Goal: Task Accomplishment & Management: Manage account settings

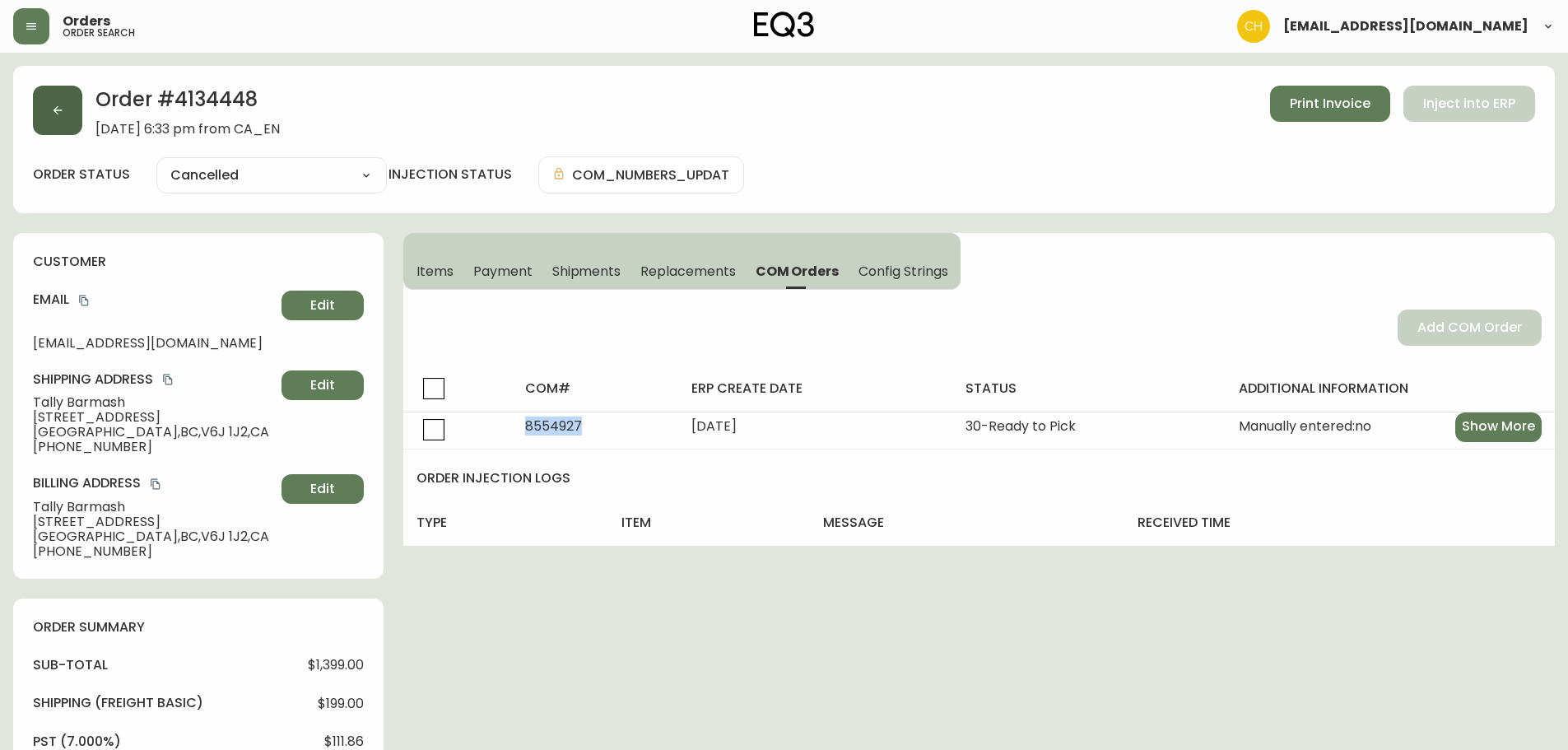
click at [62, 117] on button "button" at bounding box center [58, 111] width 50 height 50
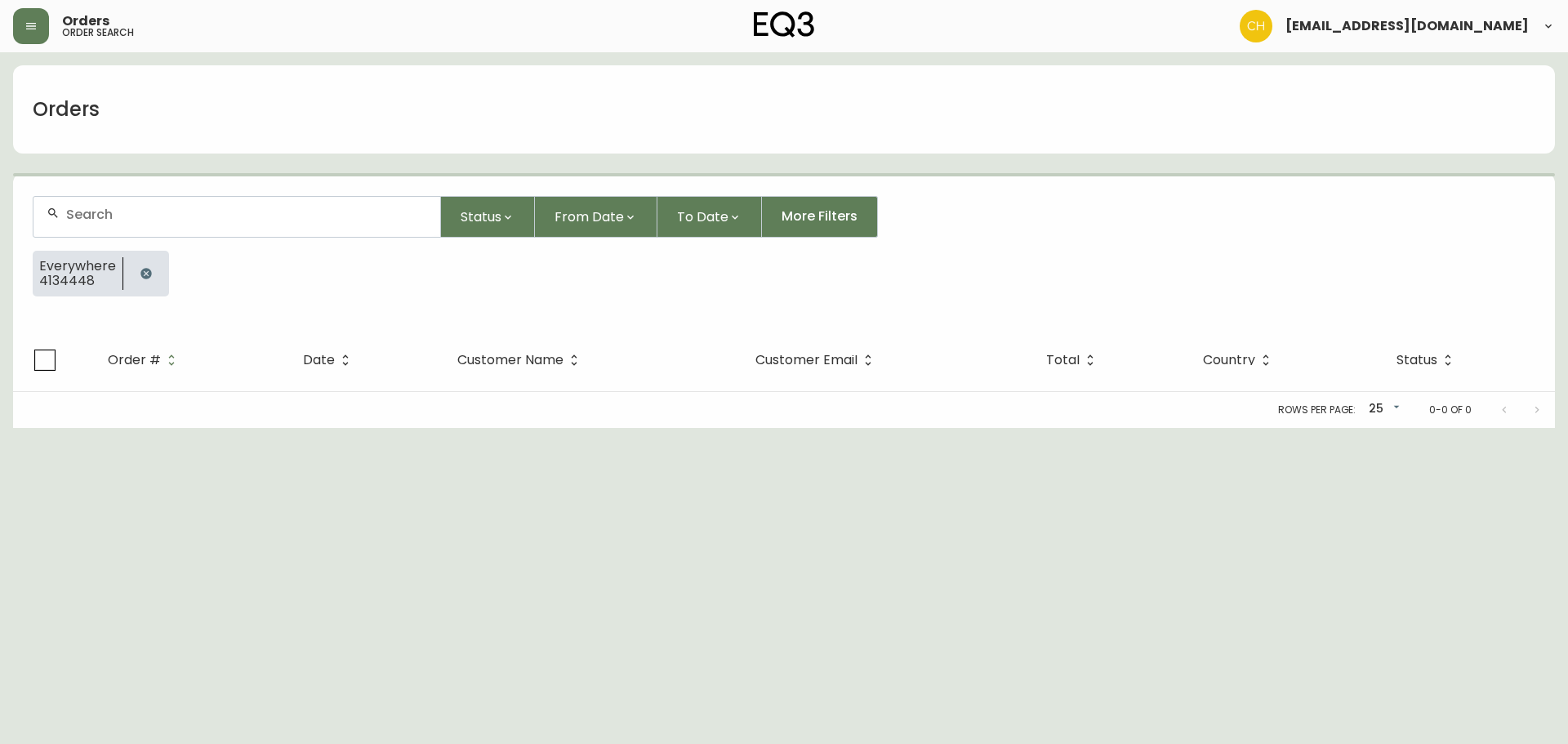
click at [126, 217] on input "text" at bounding box center [247, 214] width 361 height 16
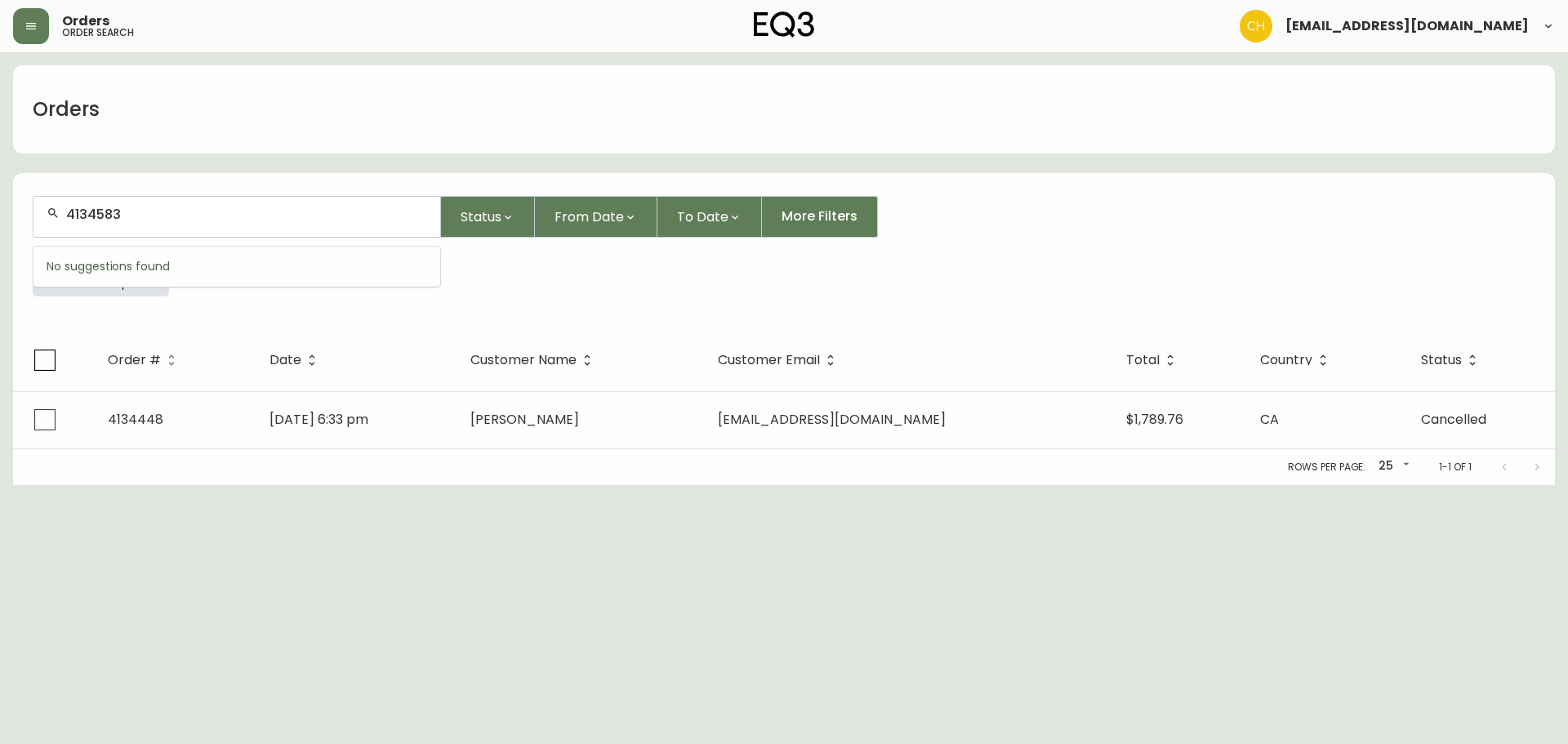
type input "4134583"
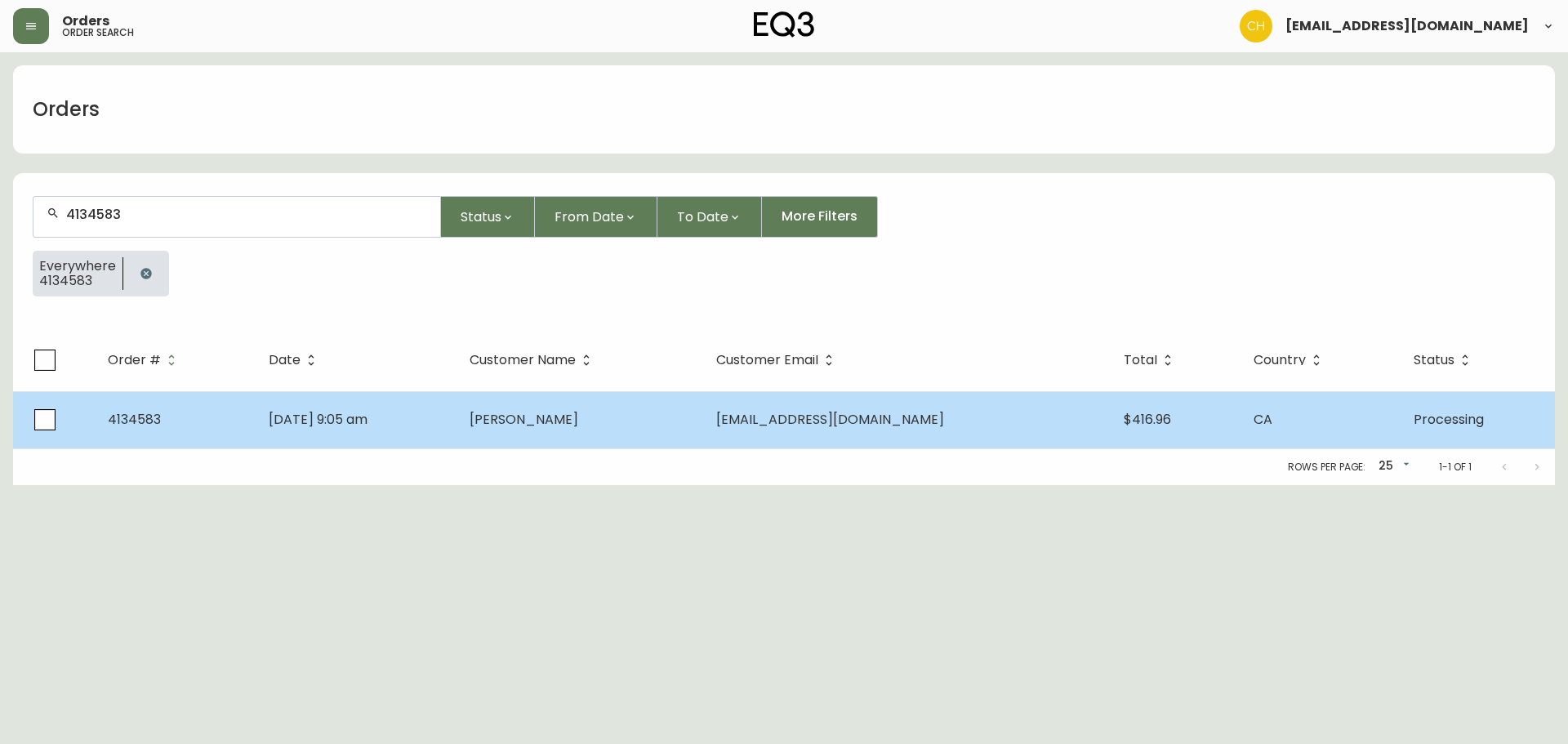
click at [568, 413] on span "[PERSON_NAME]" at bounding box center [523, 419] width 108 height 19
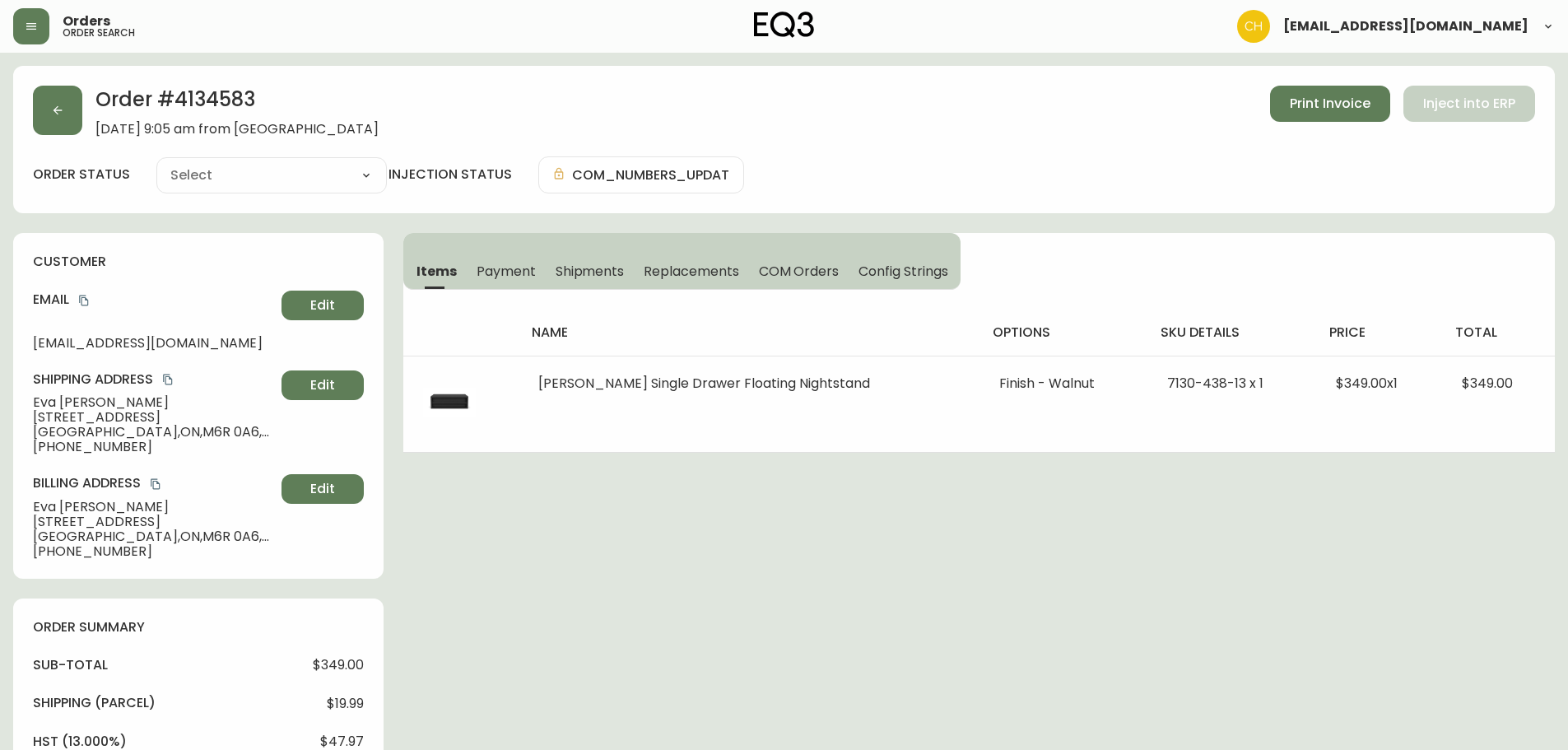
type input "Processing"
select select "PROCESSING"
click at [79, 117] on button "button" at bounding box center [58, 111] width 50 height 50
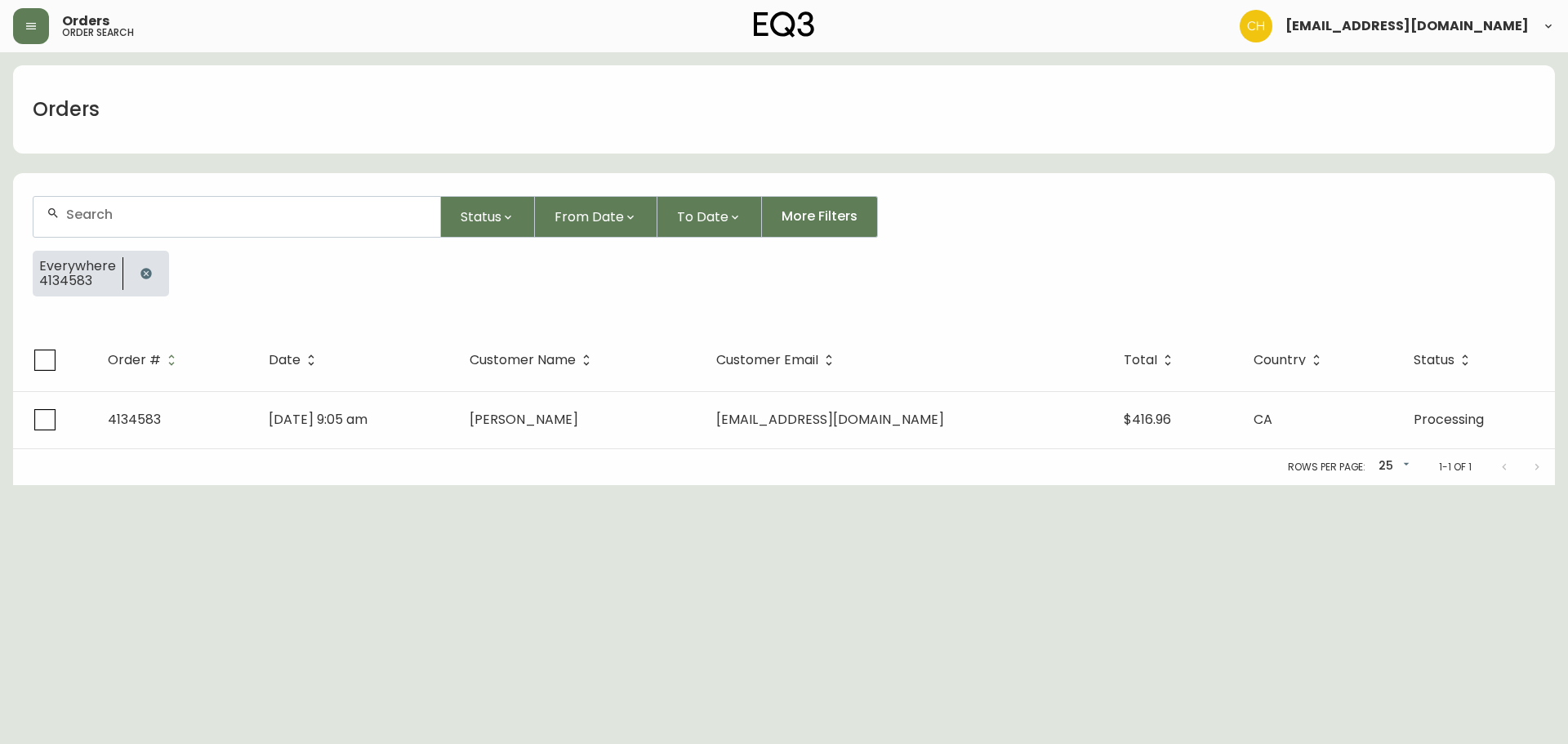
click at [90, 214] on input "text" at bounding box center [247, 214] width 361 height 16
type input "4134593"
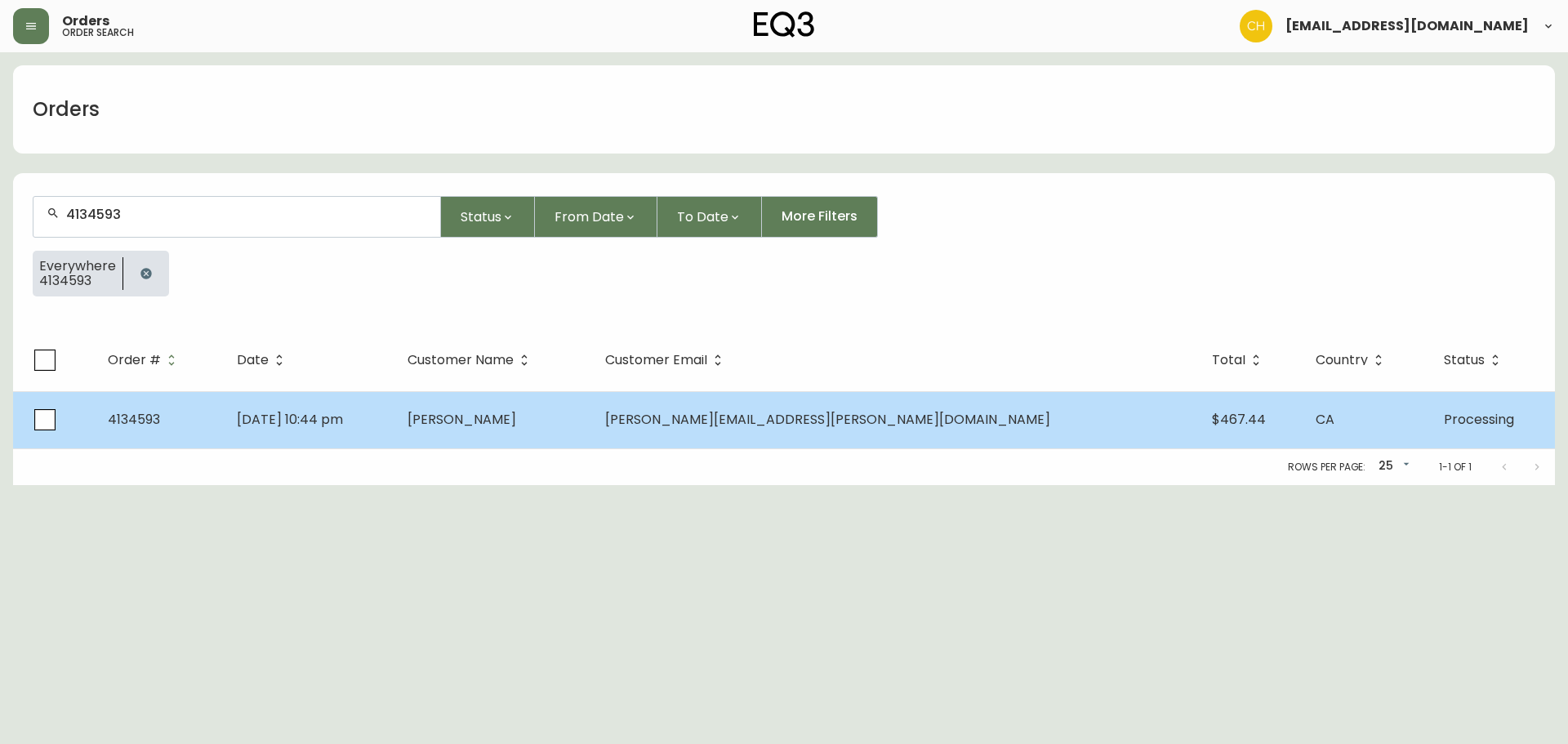
click at [516, 422] on span "[PERSON_NAME]" at bounding box center [462, 419] width 108 height 19
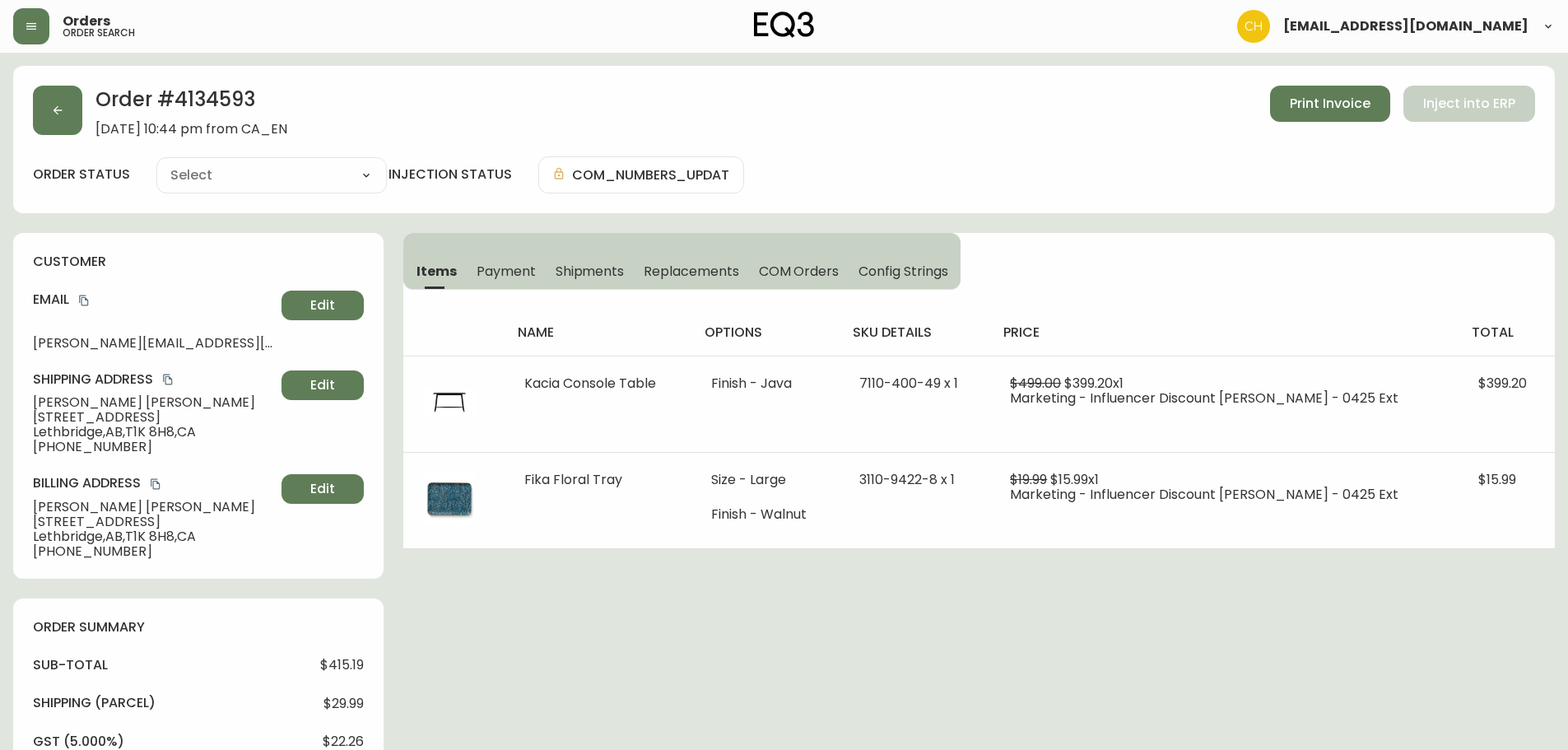
type input "Processing"
select select "PROCESSING"
click at [57, 107] on icon "button" at bounding box center [58, 110] width 9 height 9
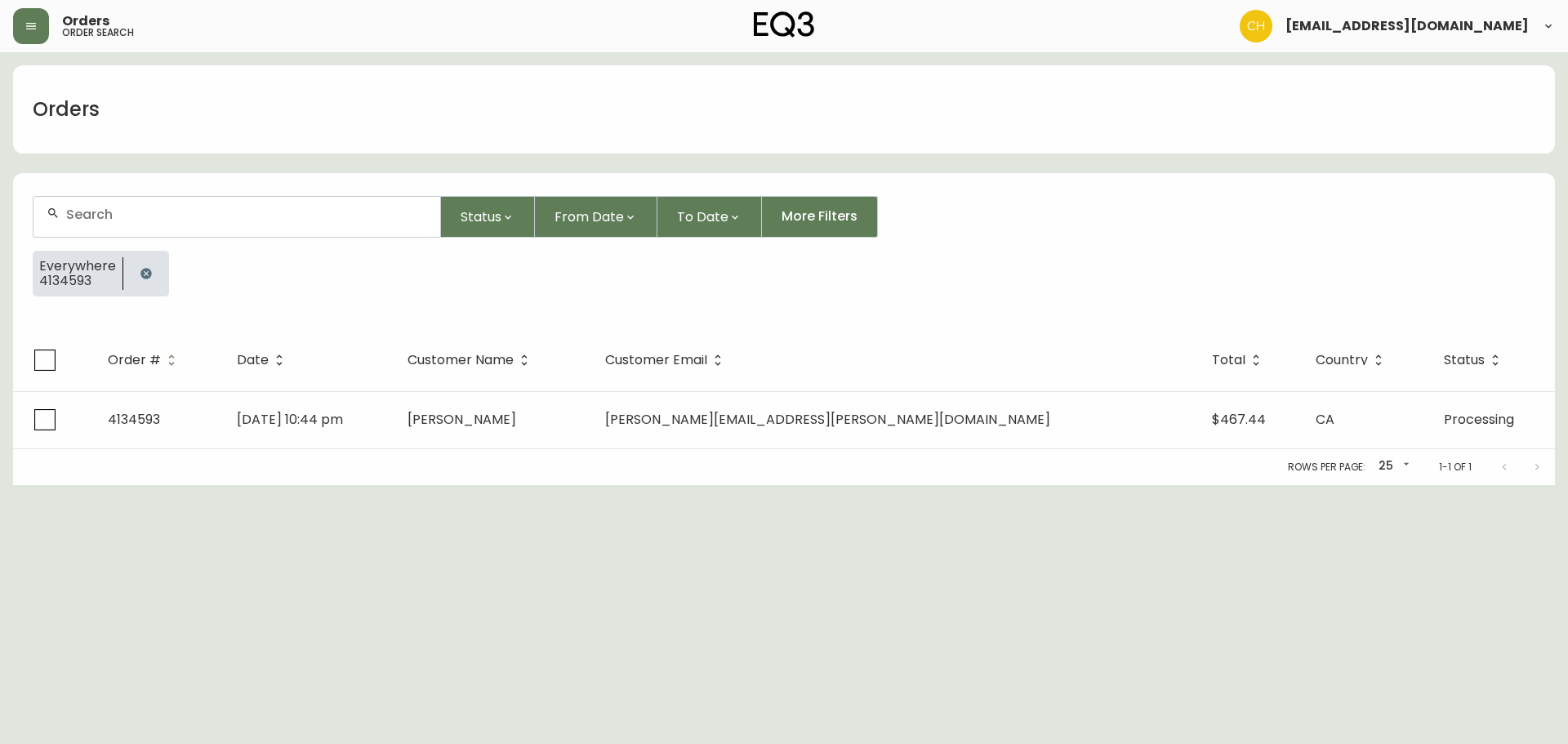
click at [89, 215] on input "text" at bounding box center [247, 214] width 361 height 16
type input "4134598"
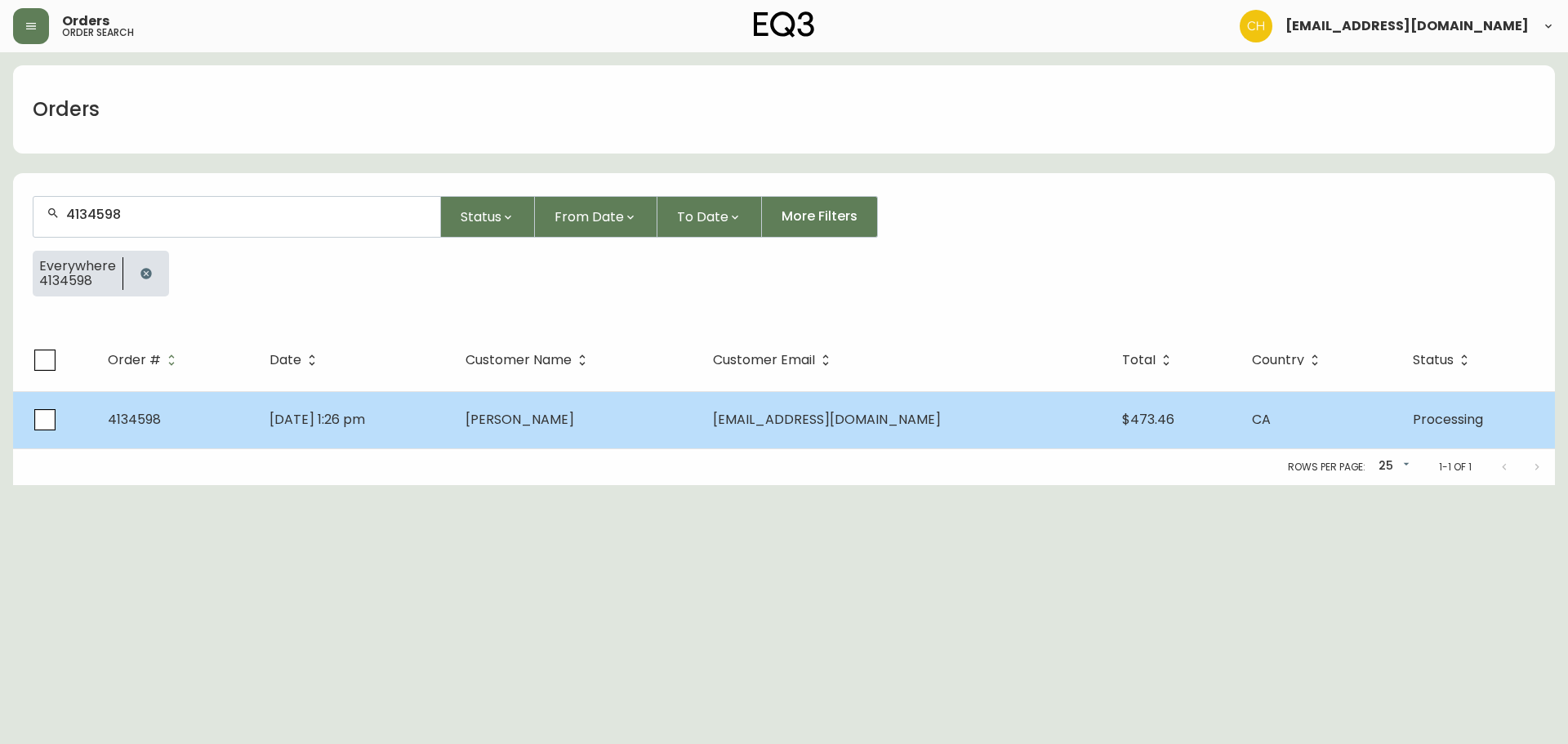
click at [379, 431] on td "[DATE] 1:26 pm" at bounding box center [354, 420] width 196 height 57
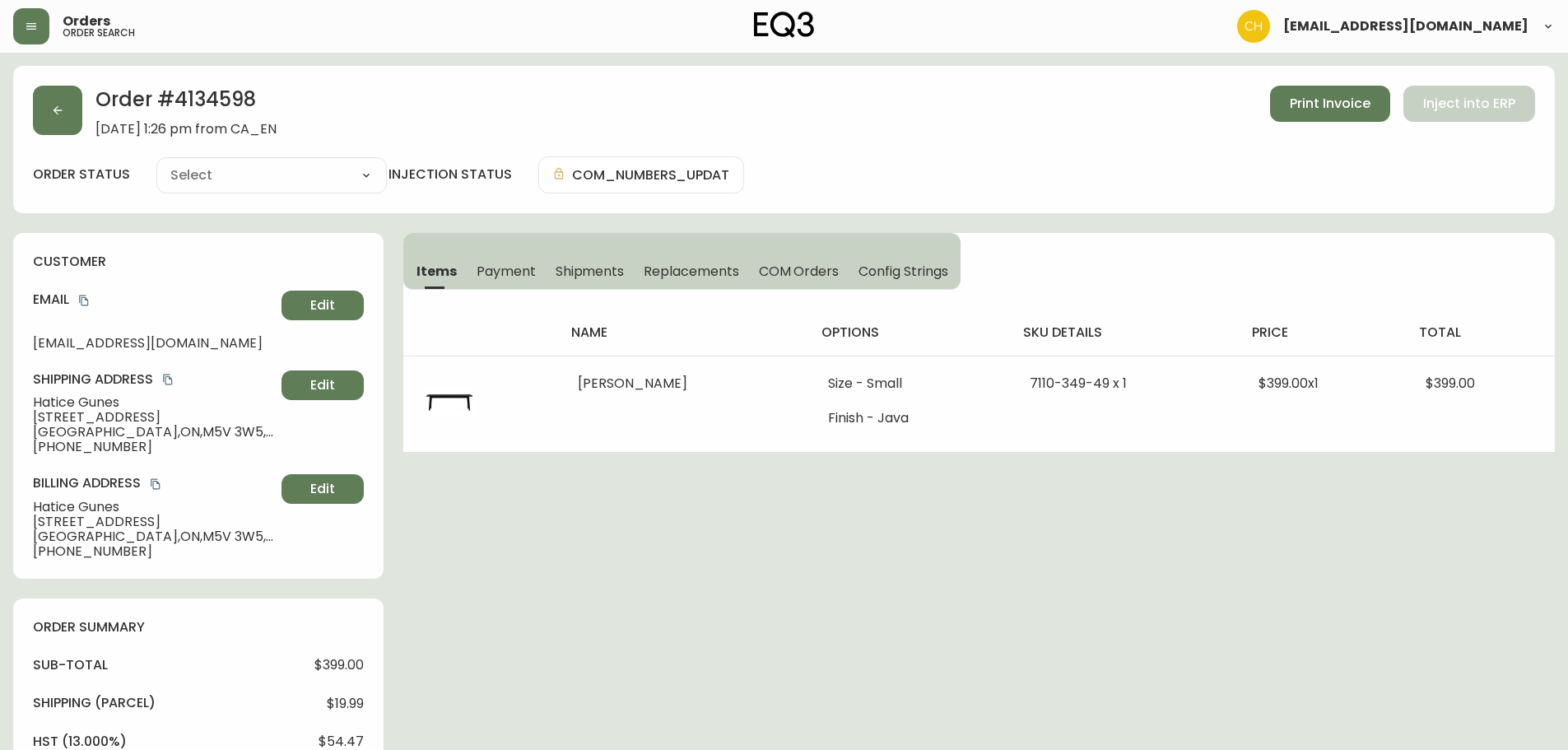
type input "Processing"
select select "PROCESSING"
click at [62, 109] on icon "button" at bounding box center [58, 110] width 13 height 13
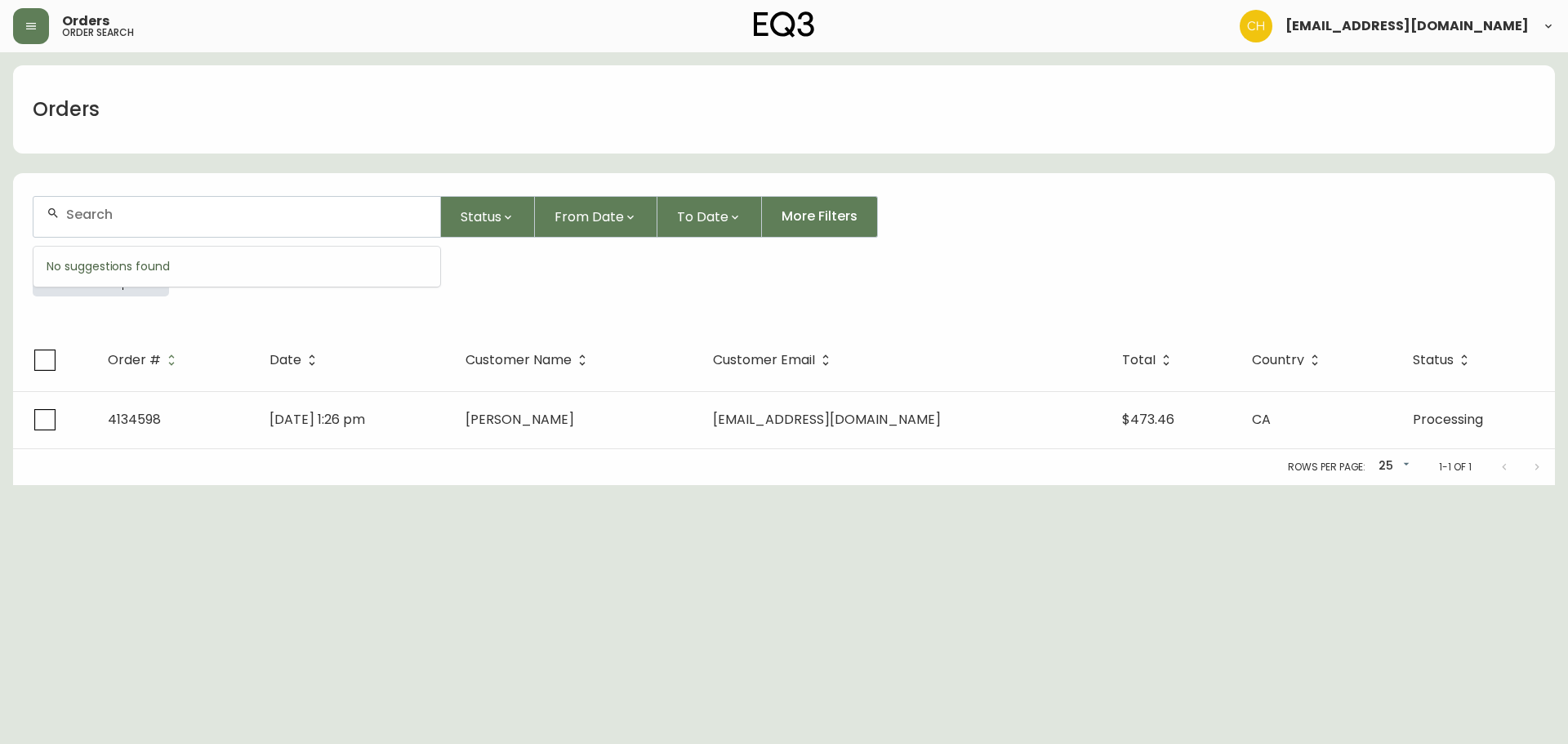
drag, startPoint x: 96, startPoint y: 210, endPoint x: 91, endPoint y: 196, distance: 14.9
click at [97, 209] on input "text" at bounding box center [247, 214] width 361 height 16
type input "4134603"
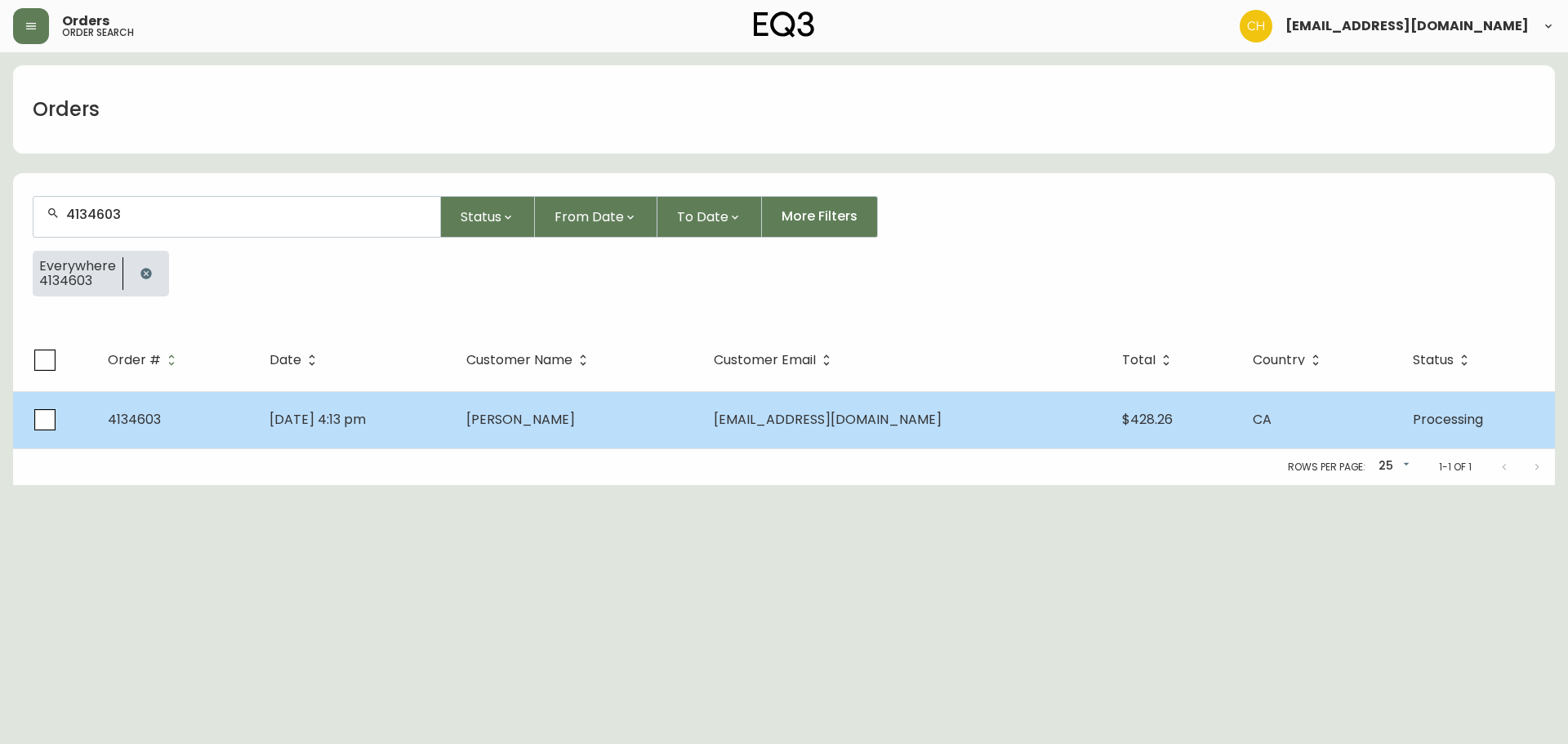
click at [429, 409] on td "[DATE] 4:13 pm" at bounding box center [355, 420] width 197 height 57
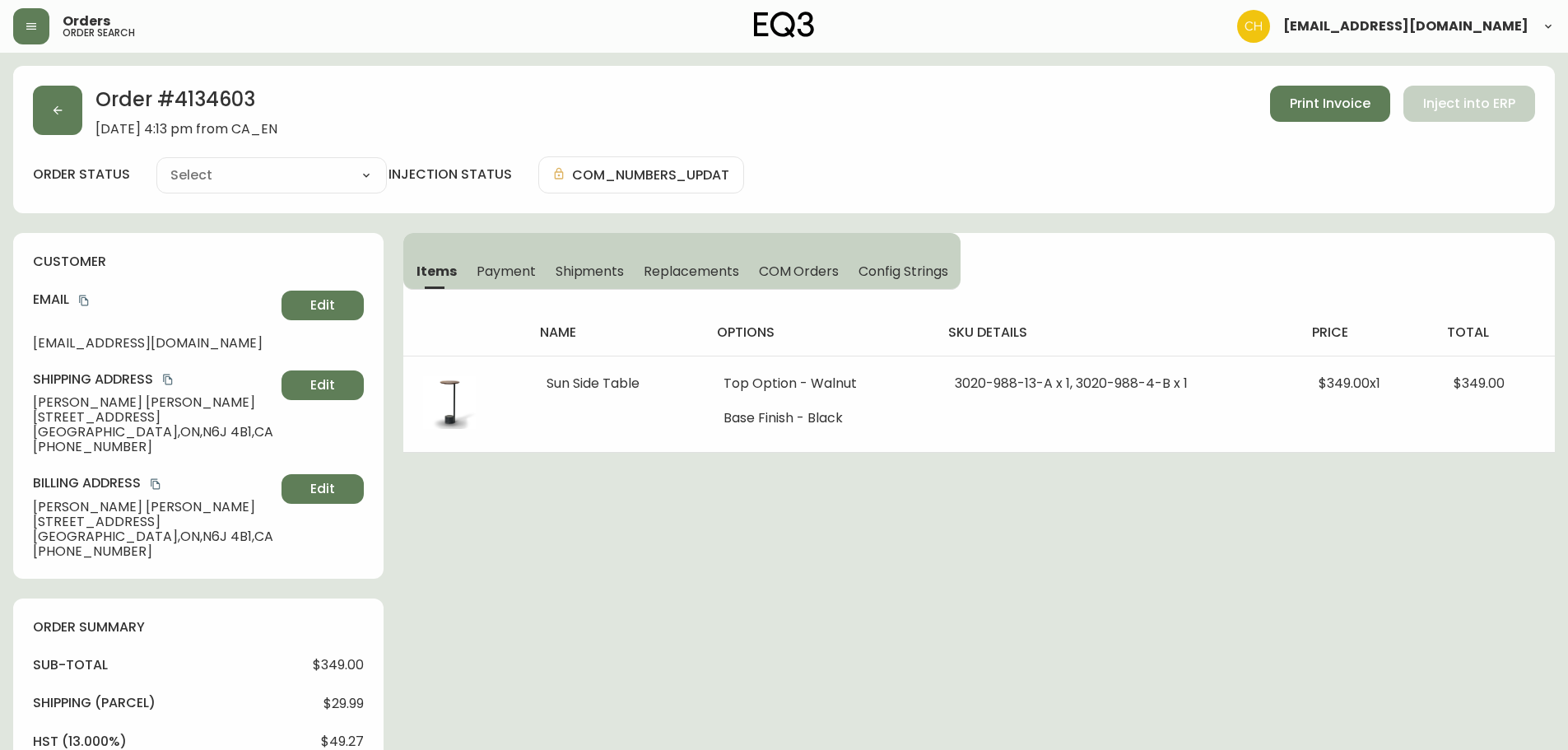
type input "Processing"
select select "PROCESSING"
click at [59, 101] on button "button" at bounding box center [58, 111] width 50 height 50
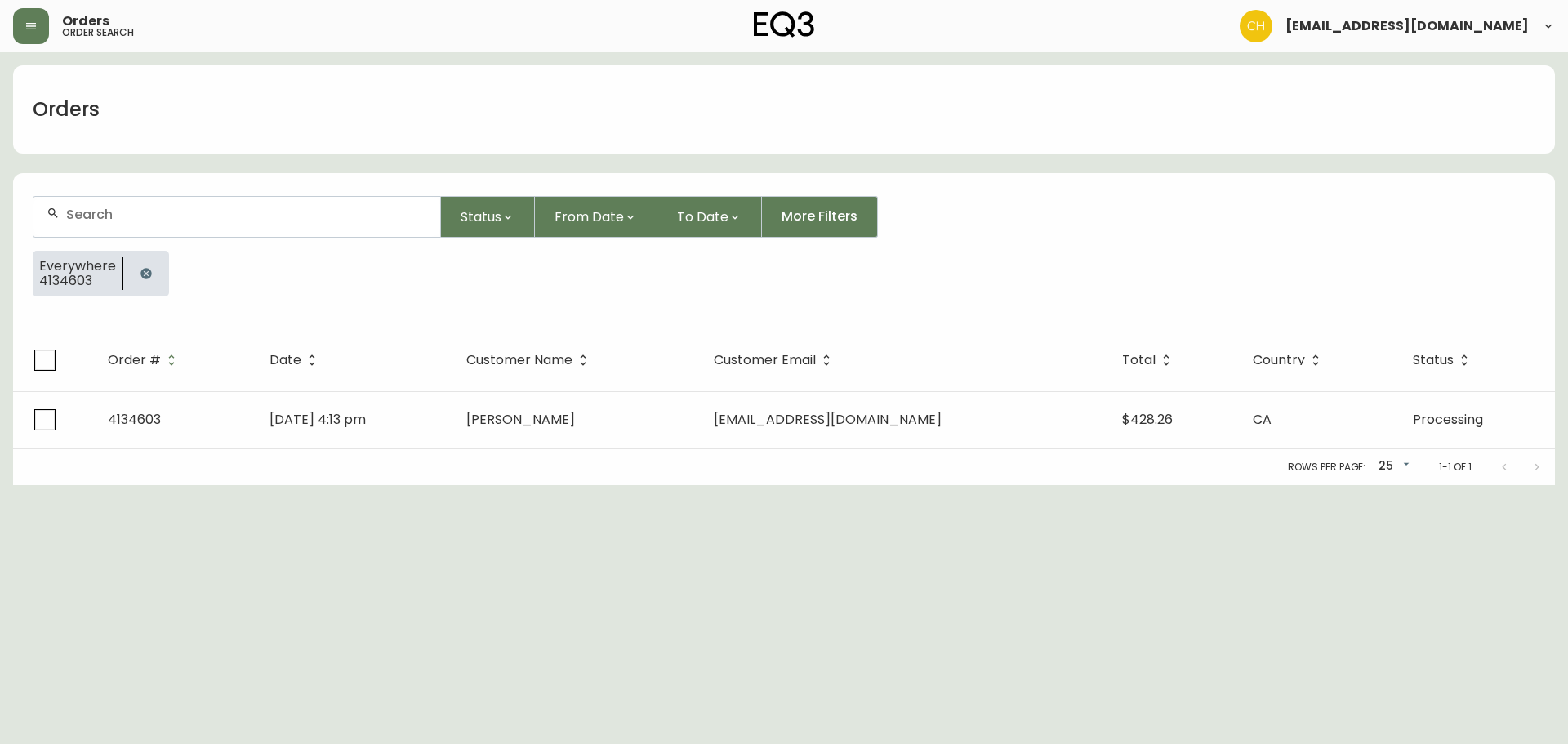
click at [92, 212] on input "text" at bounding box center [247, 214] width 361 height 16
drag, startPoint x: 85, startPoint y: 215, endPoint x: 37, endPoint y: 216, distance: 48.0
click at [36, 217] on div "4" at bounding box center [237, 217] width 407 height 40
type input "4134573"
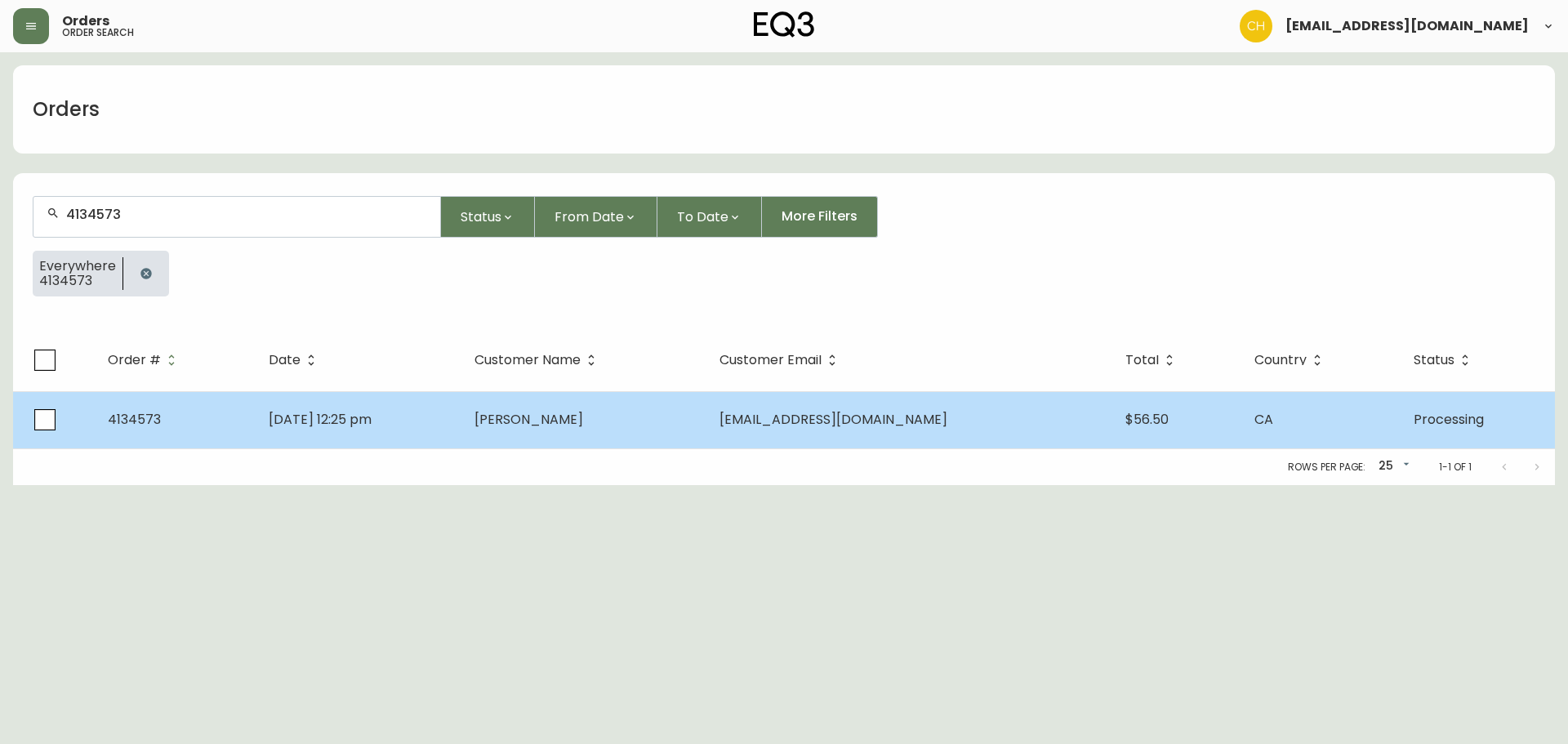
click at [446, 418] on td "[DATE] 12:25 pm" at bounding box center [359, 420] width 206 height 57
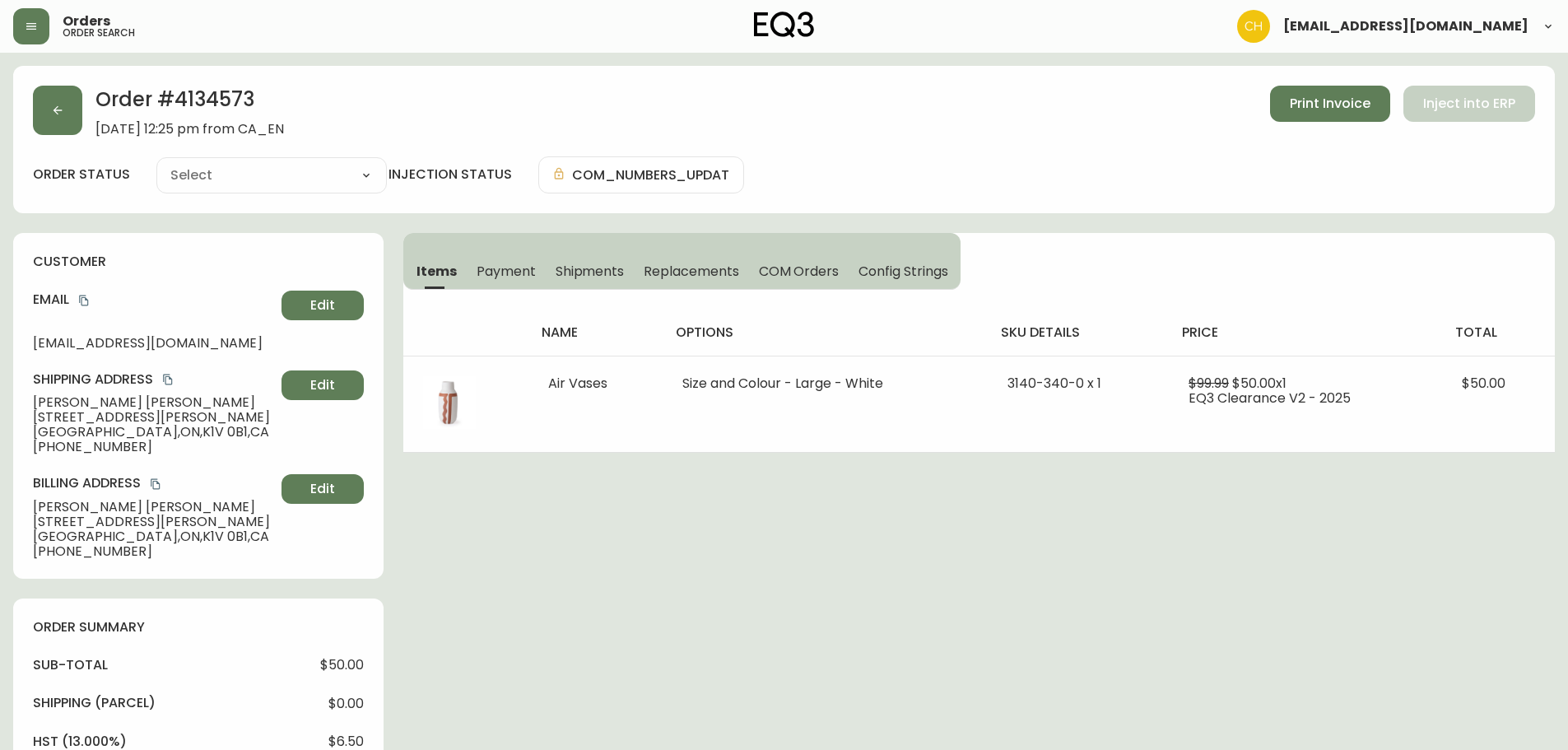
type input "Processing"
select select "PROCESSING"
click at [63, 115] on icon "button" at bounding box center [58, 110] width 13 height 13
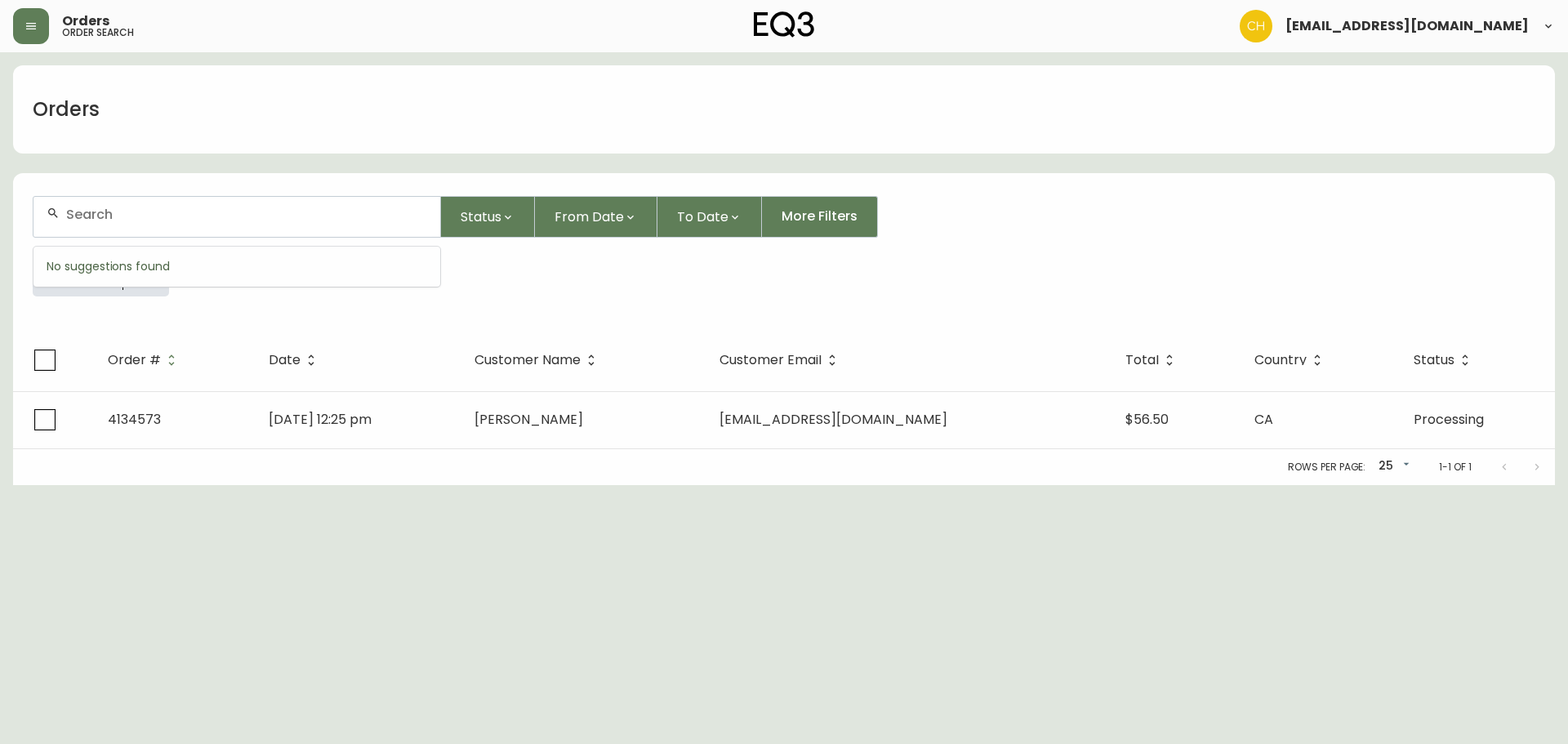
drag, startPoint x: 92, startPoint y: 221, endPoint x: 100, endPoint y: 210, distance: 13.6
click at [97, 213] on input "text" at bounding box center [247, 214] width 361 height 16
type input "4134579"
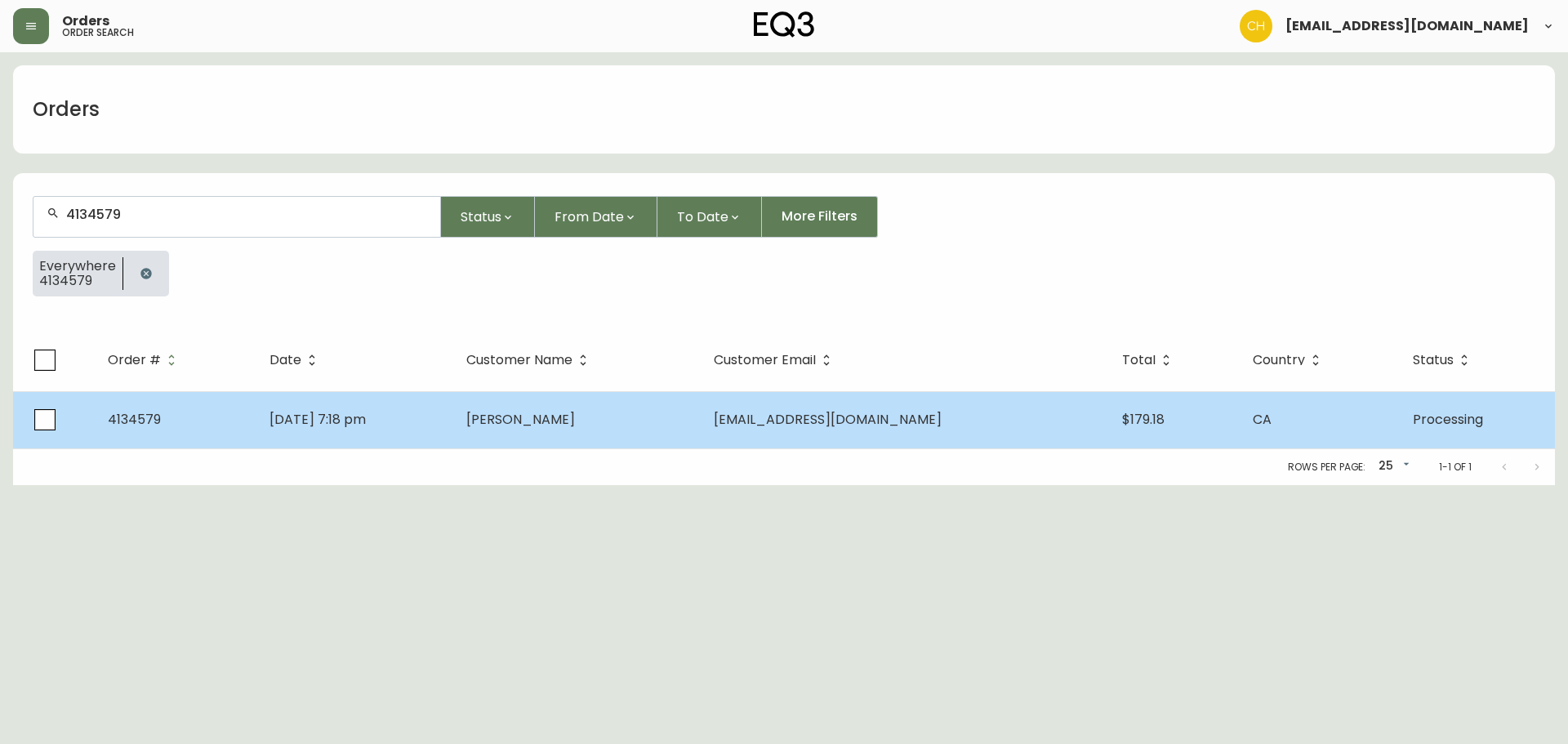
click at [453, 427] on td "[DATE] 7:18 pm" at bounding box center [355, 420] width 197 height 57
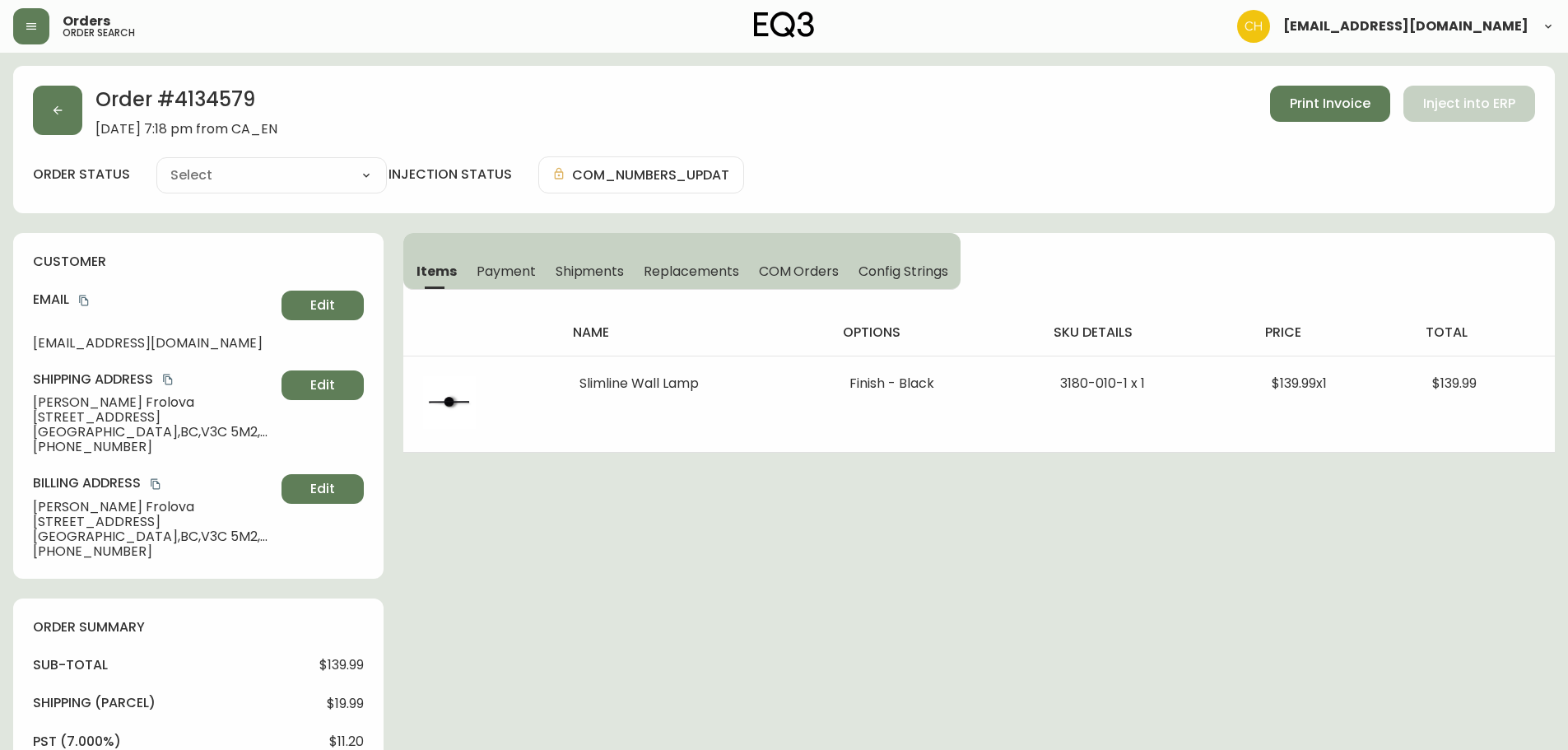
type input "Processing"
select select "PROCESSING"
click at [73, 108] on button "button" at bounding box center [58, 111] width 50 height 50
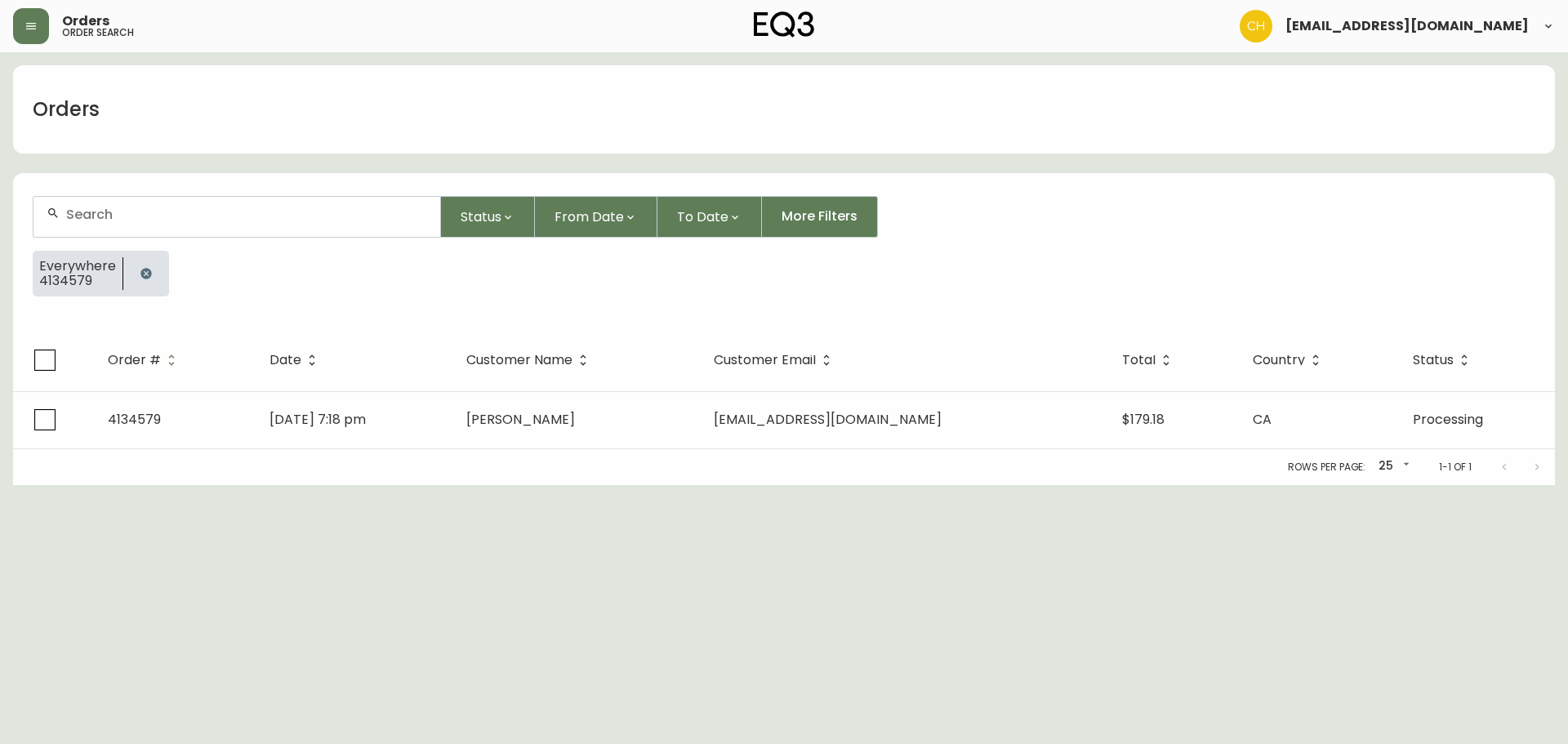
click at [103, 207] on input "text" at bounding box center [247, 214] width 361 height 16
type input "4134582"
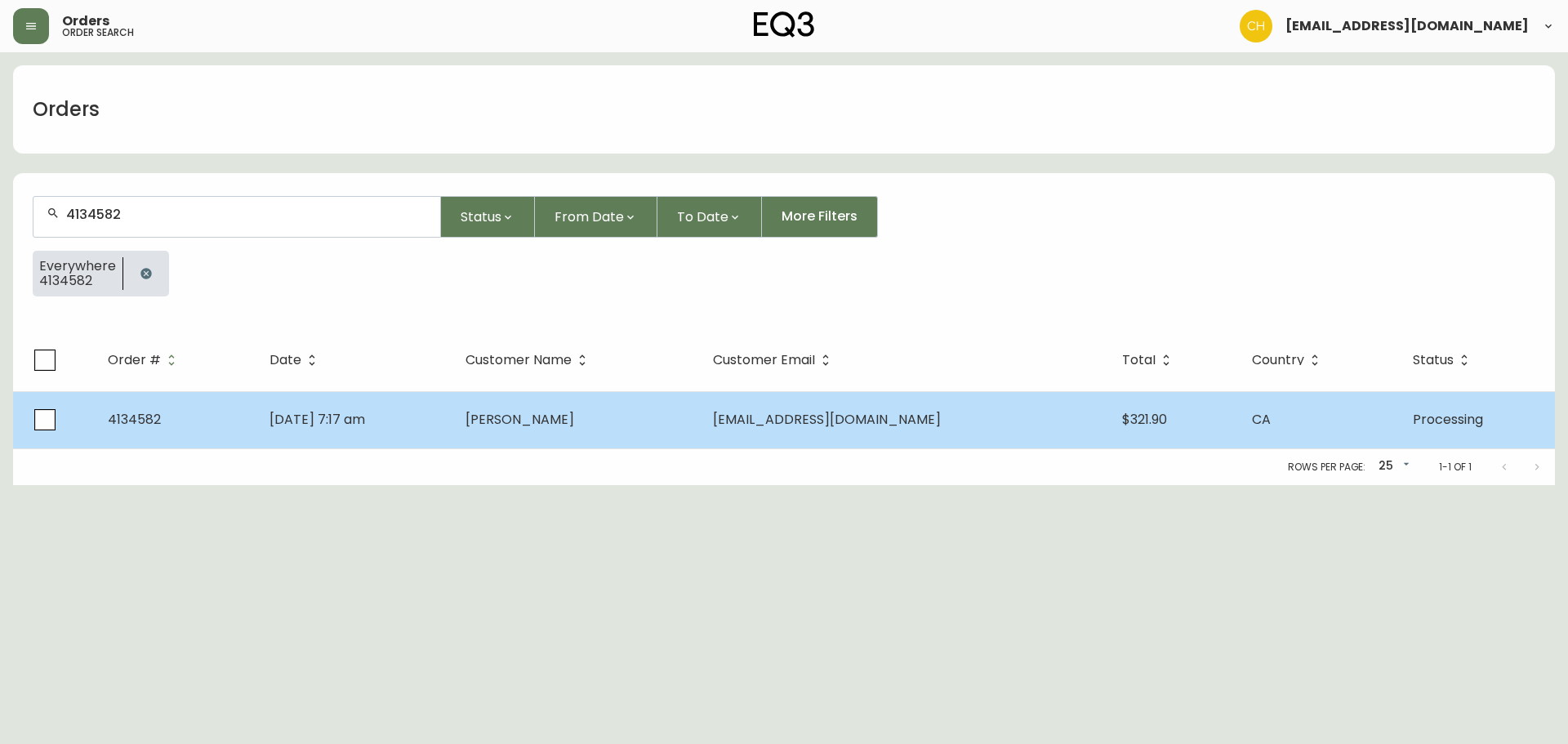
click at [365, 412] on span "[DATE] 7:17 am" at bounding box center [317, 419] width 95 height 19
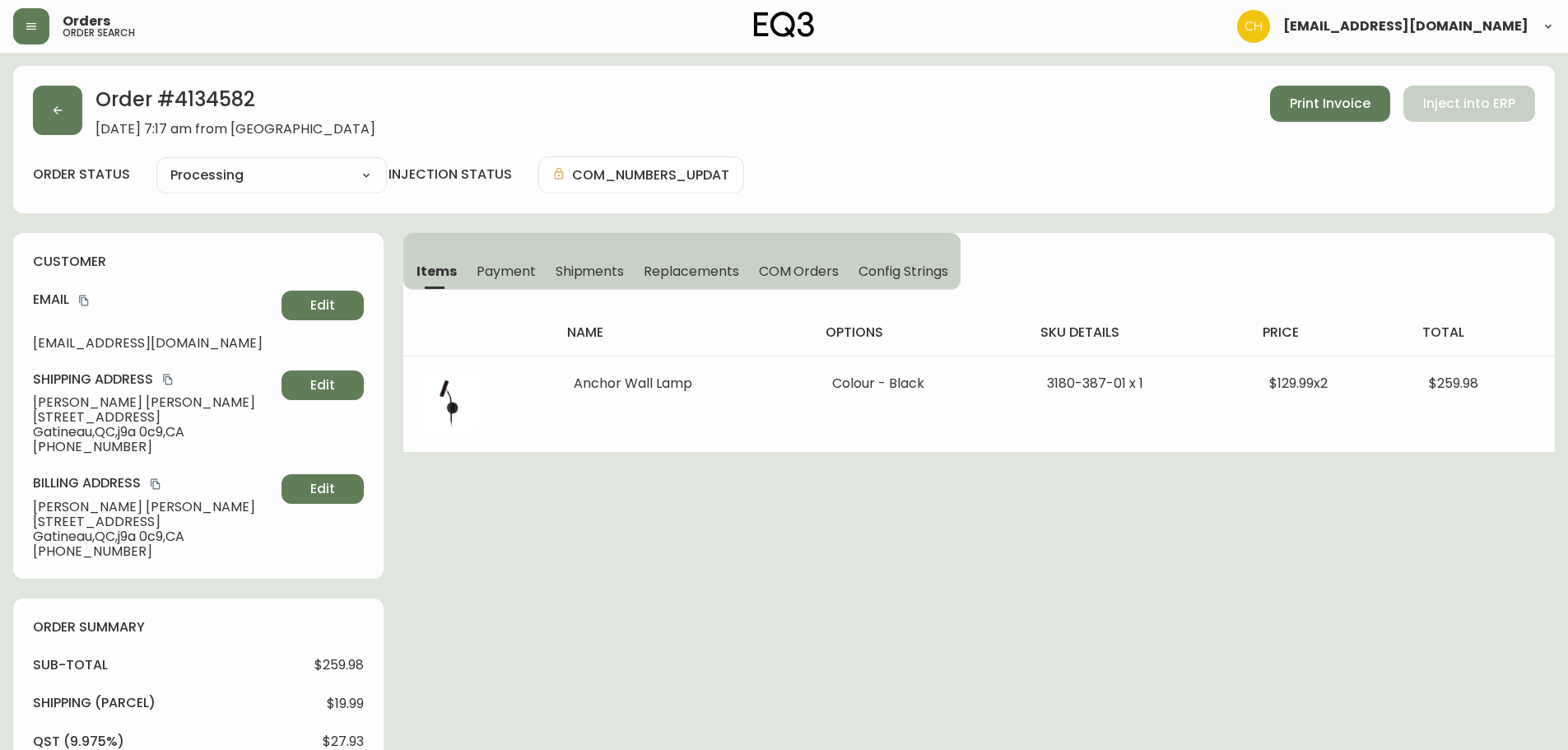
type input "Processing"
select select "PROCESSING"
click at [66, 109] on button "button" at bounding box center [58, 111] width 50 height 50
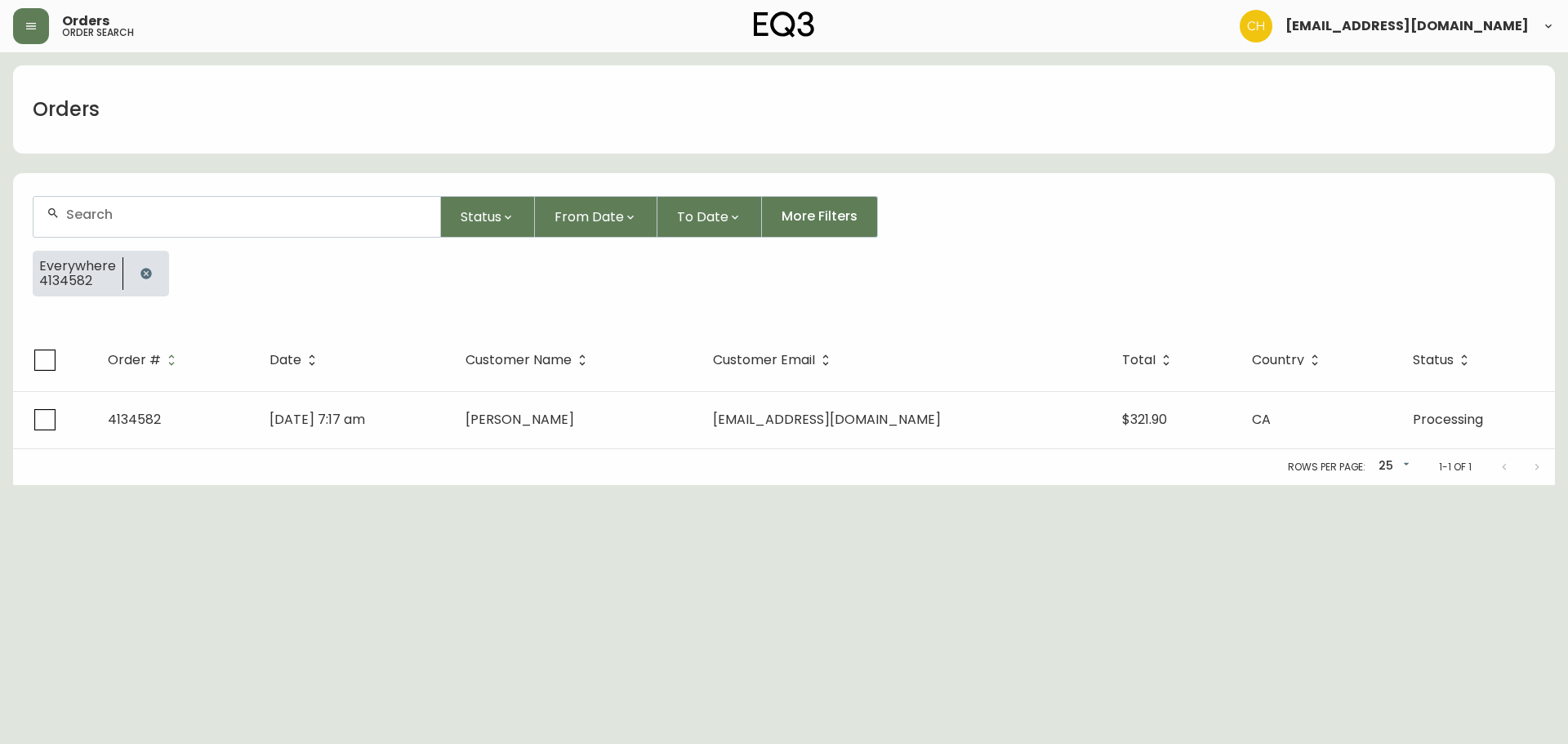
drag, startPoint x: 106, startPoint y: 213, endPoint x: 108, endPoint y: 203, distance: 10.2
click at [107, 212] on input "text" at bounding box center [247, 214] width 361 height 16
type input "4134586"
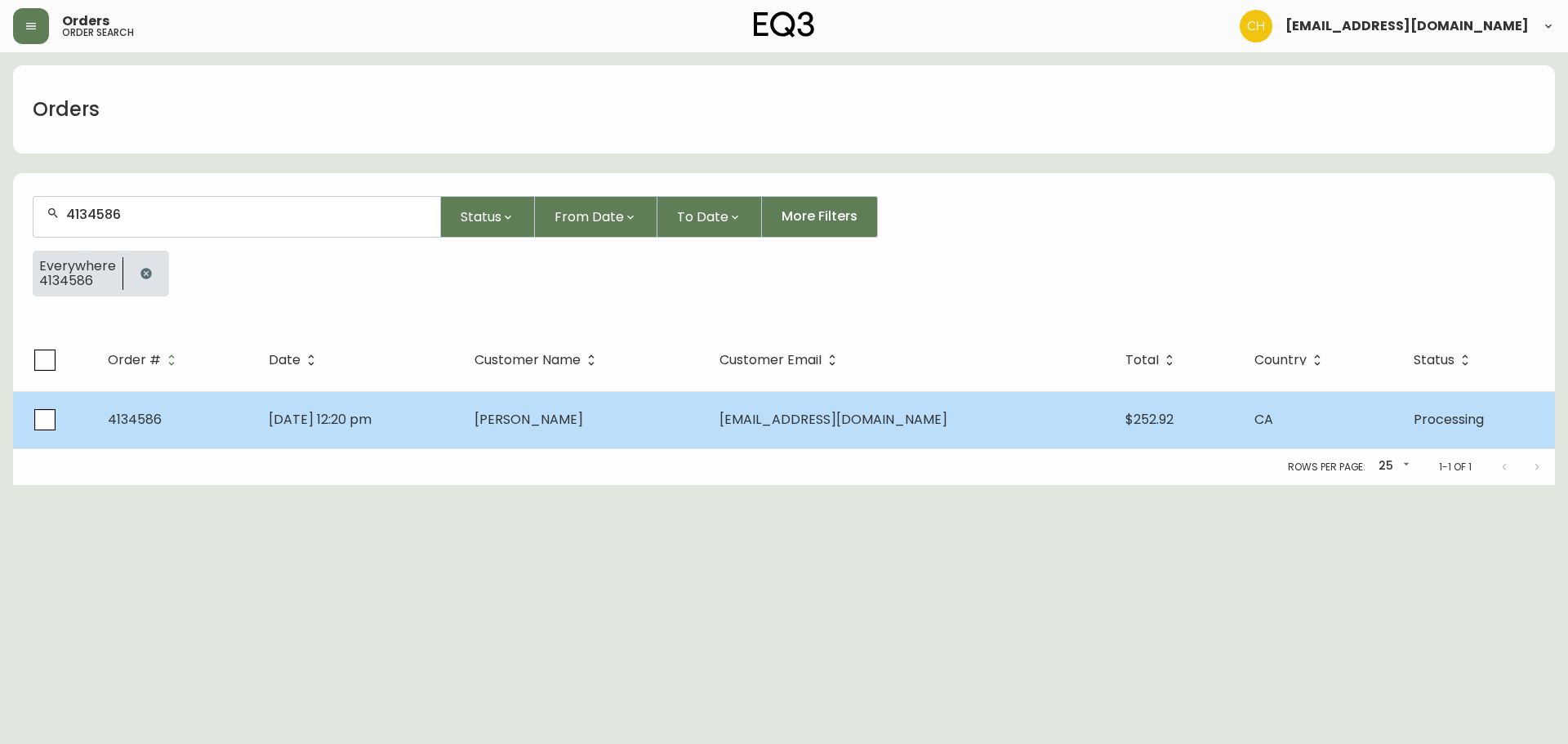
click at [538, 426] on span "[PERSON_NAME]" at bounding box center [528, 419] width 108 height 19
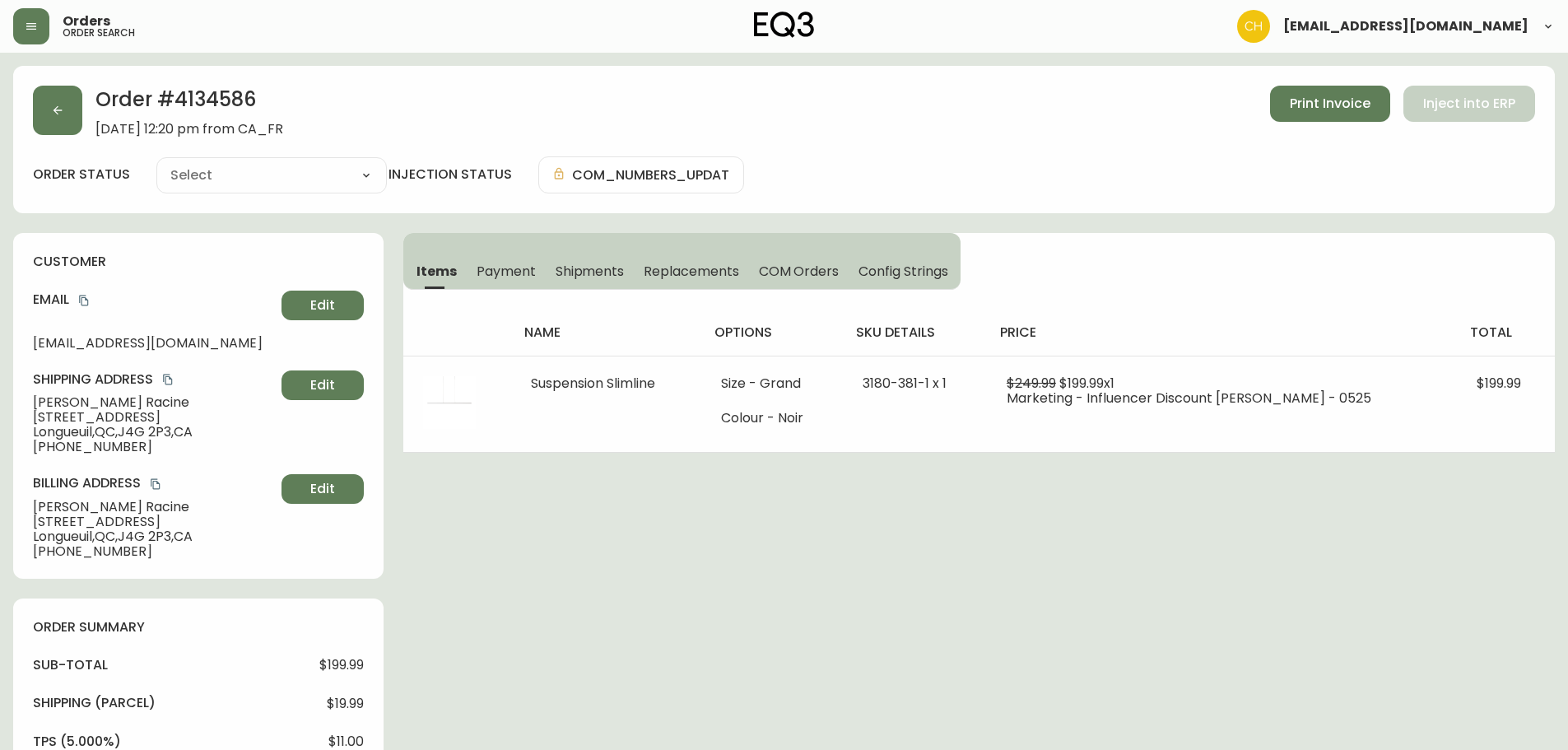
type input "Processing"
select select "PROCESSING"
click at [65, 102] on button "button" at bounding box center [58, 111] width 50 height 50
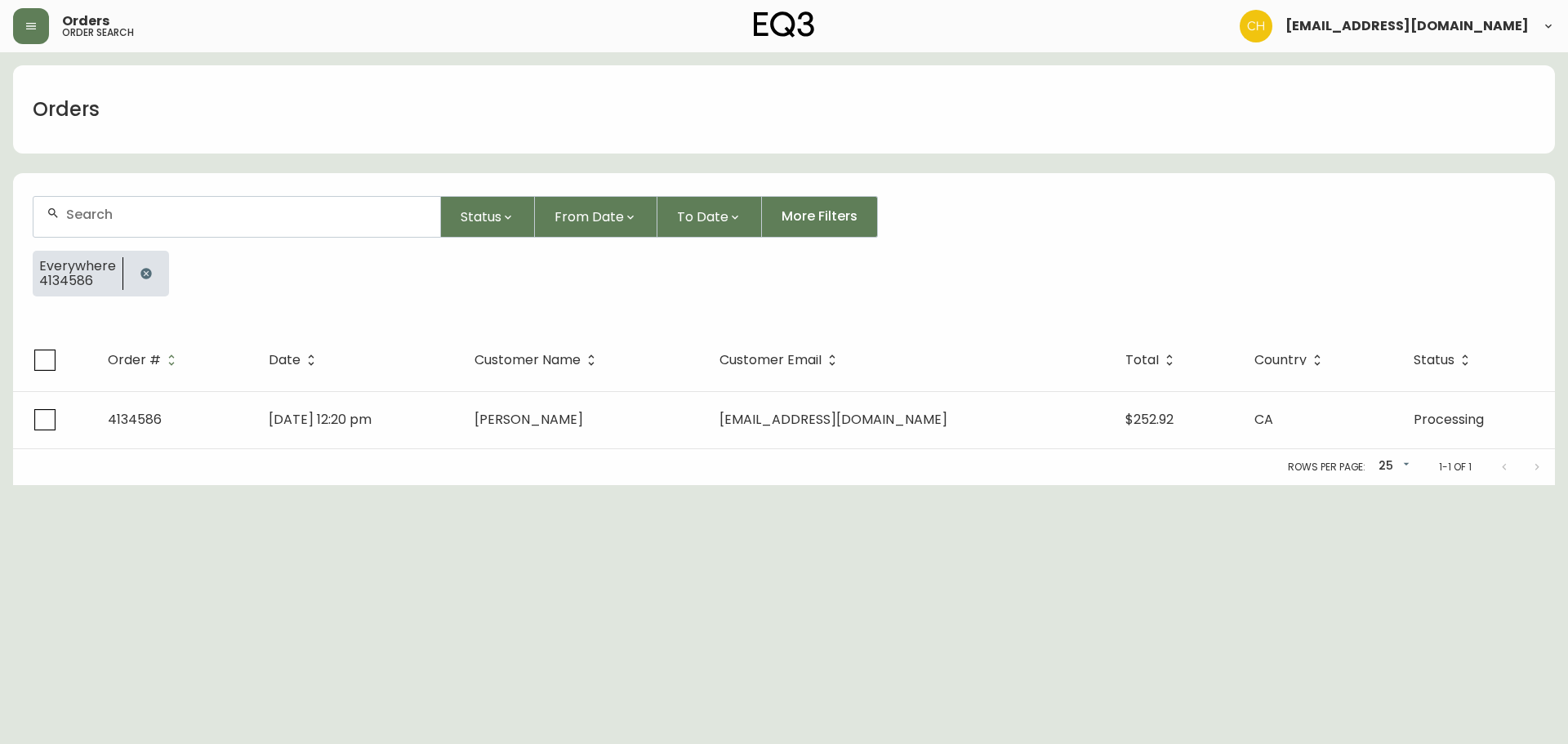
click at [117, 203] on div at bounding box center [237, 217] width 407 height 40
type input "4134587"
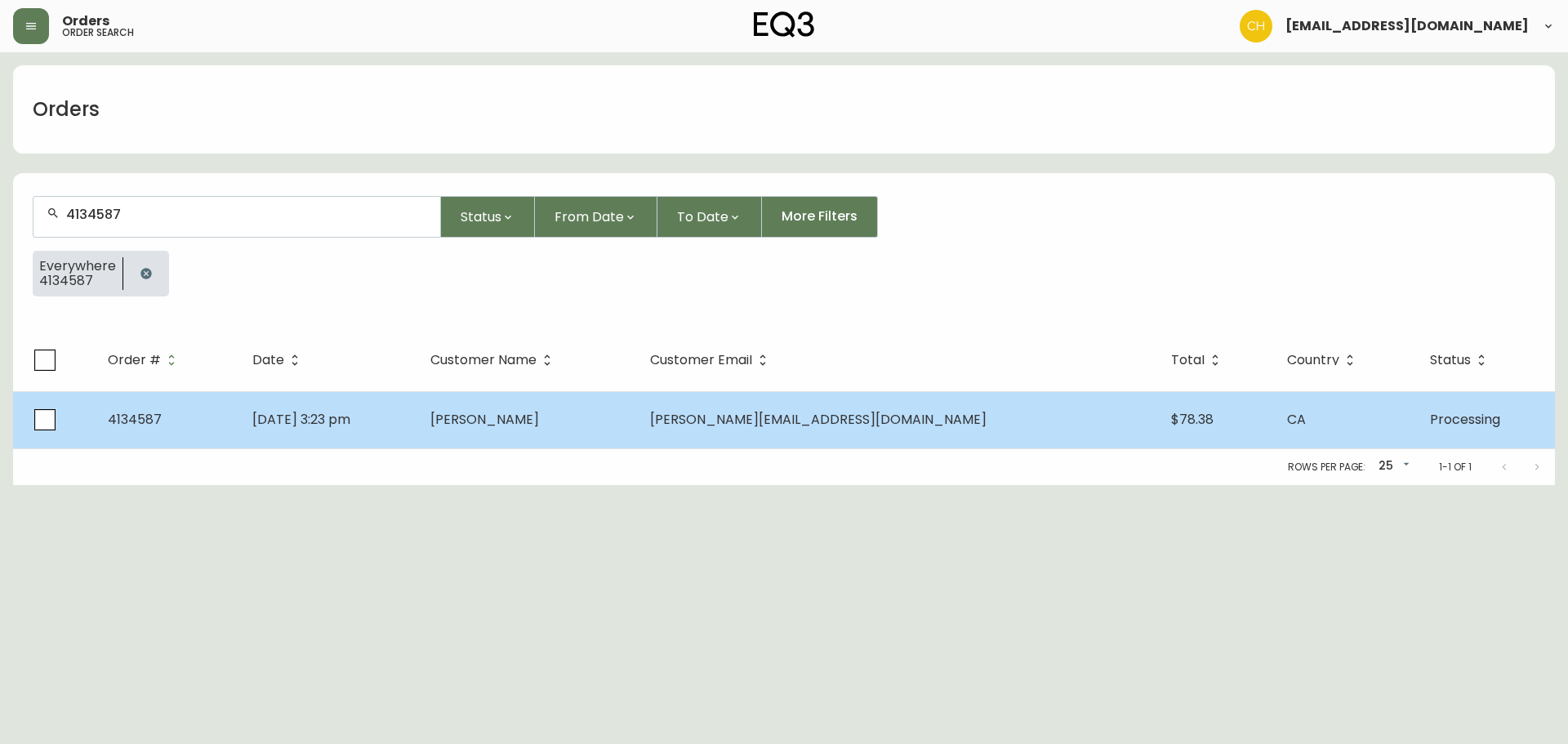
click at [371, 399] on table "Order # Date Customer Name Customer Email Total Country Status 4134587 [DATE] 3…" at bounding box center [784, 389] width 1542 height 120
click at [409, 413] on td "[DATE] 3:23 pm" at bounding box center [328, 420] width 178 height 57
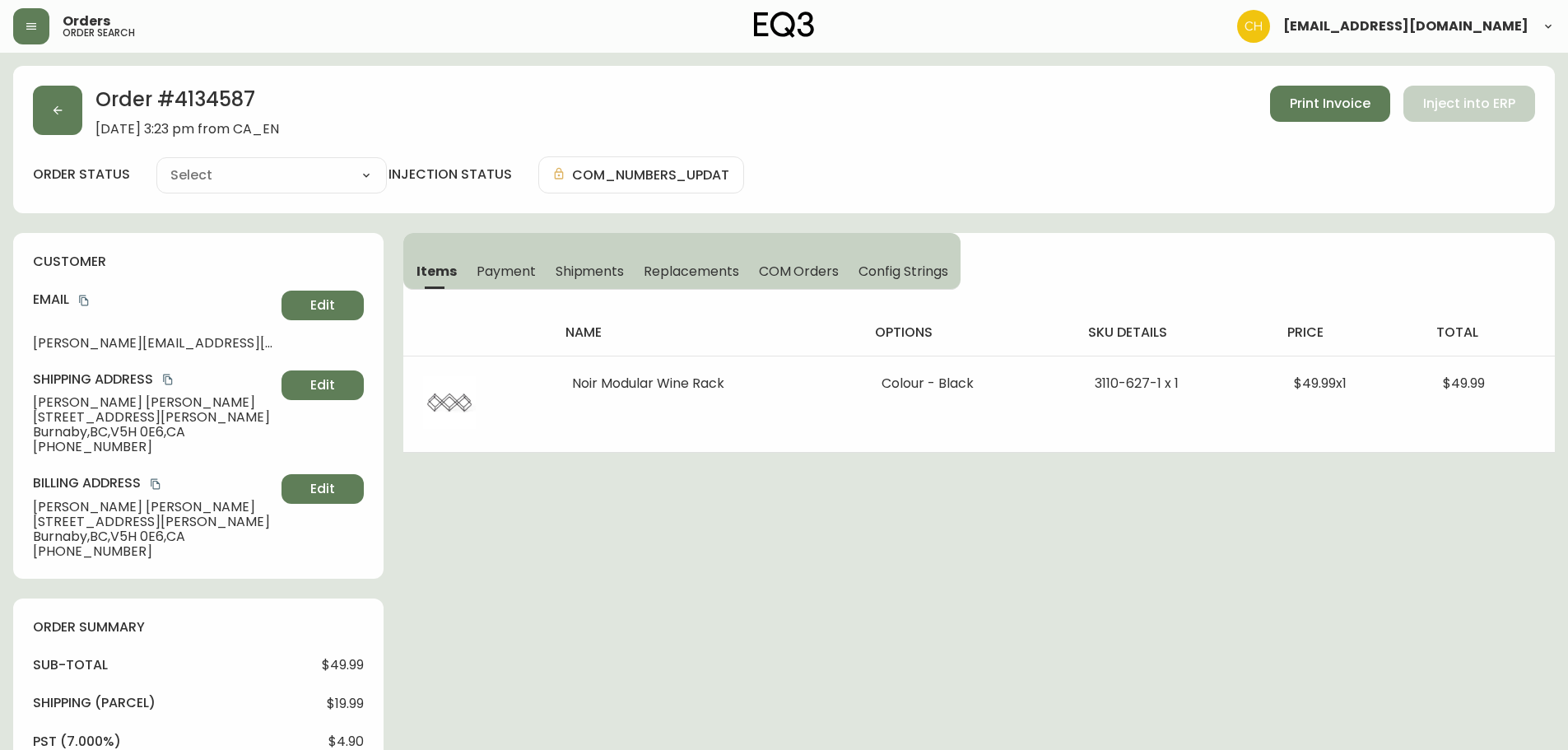
type input "Processing"
select select "PROCESSING"
click at [66, 115] on button "button" at bounding box center [58, 111] width 50 height 50
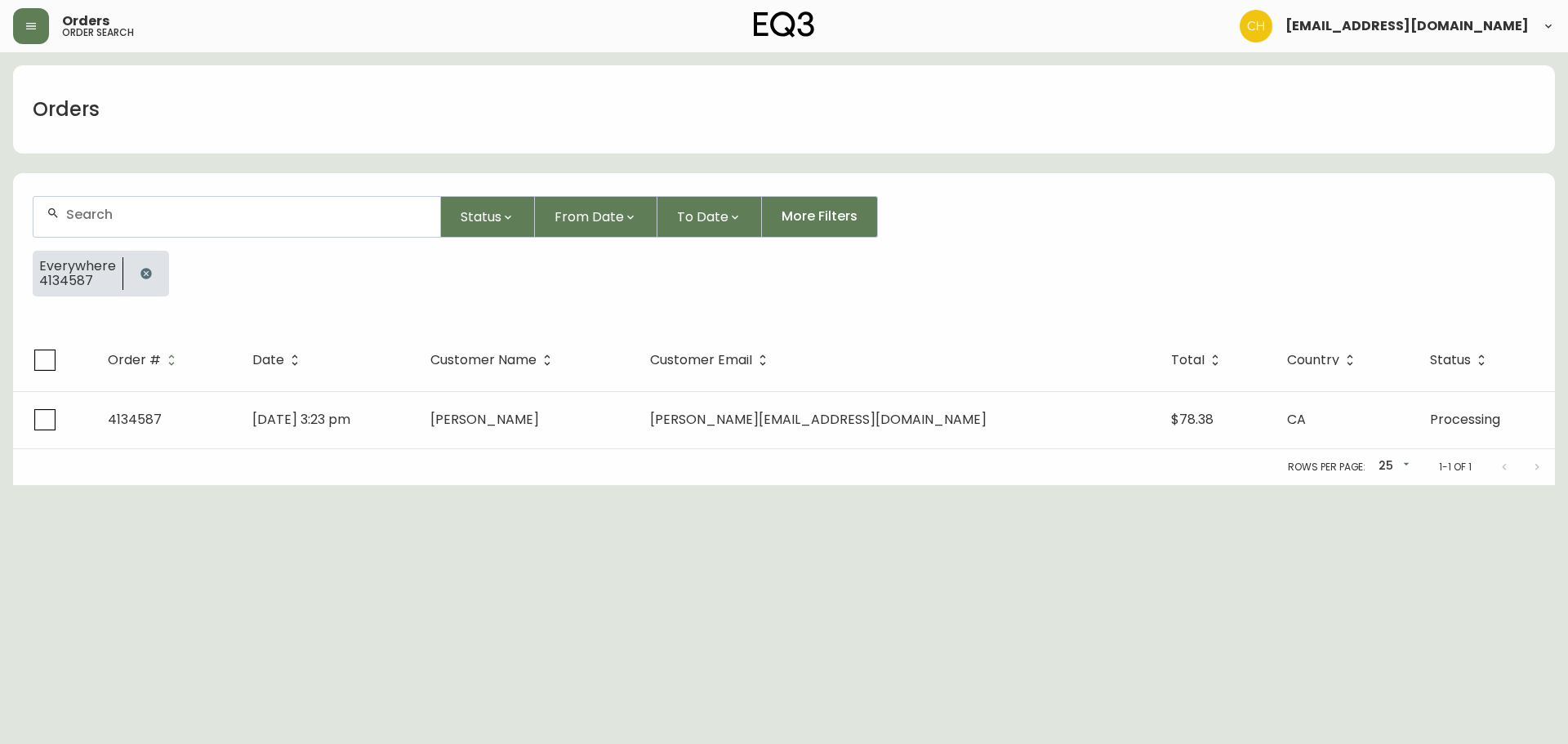
click at [135, 205] on div at bounding box center [237, 217] width 407 height 40
type input "4134592"
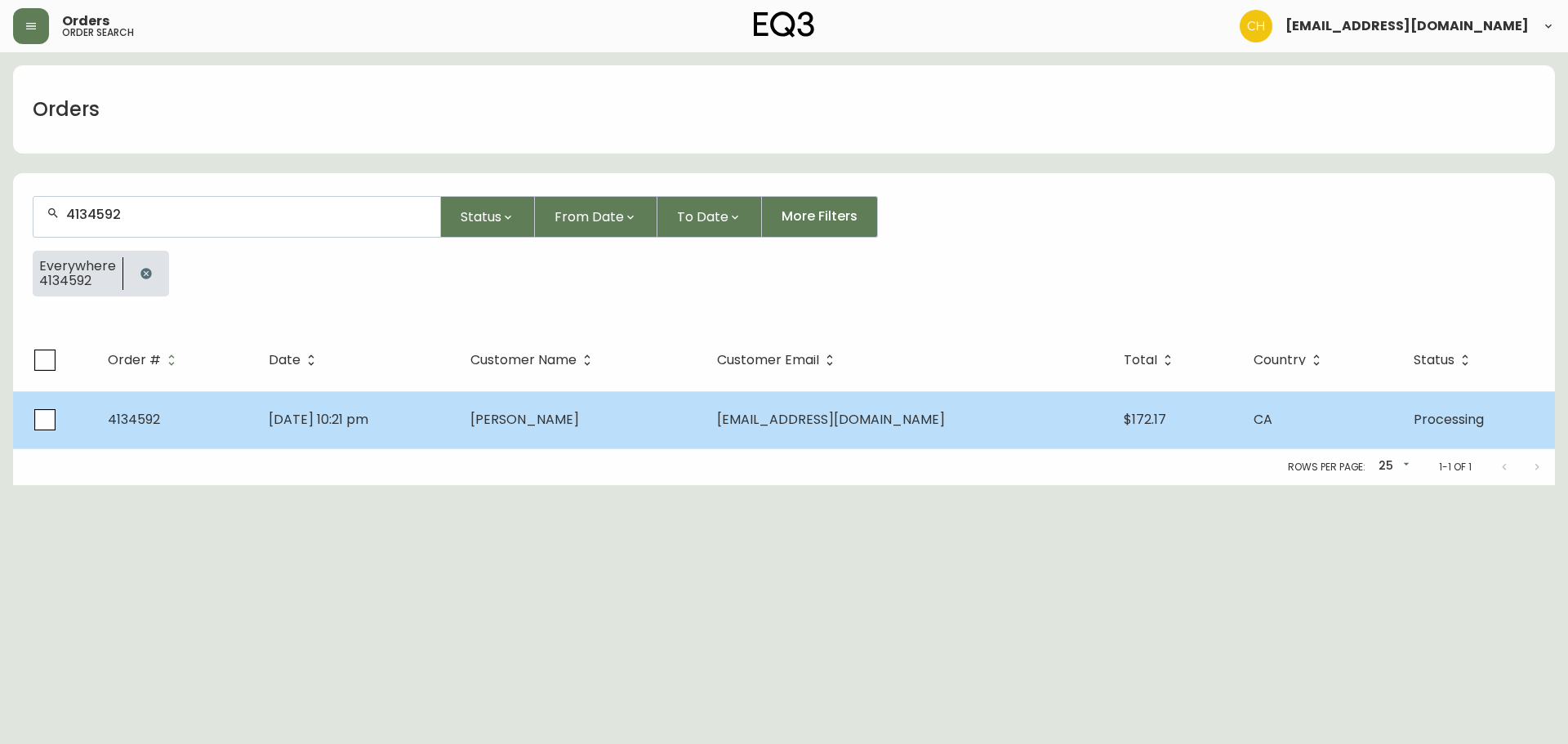
click at [533, 410] on td "[PERSON_NAME]" at bounding box center [580, 420] width 246 height 57
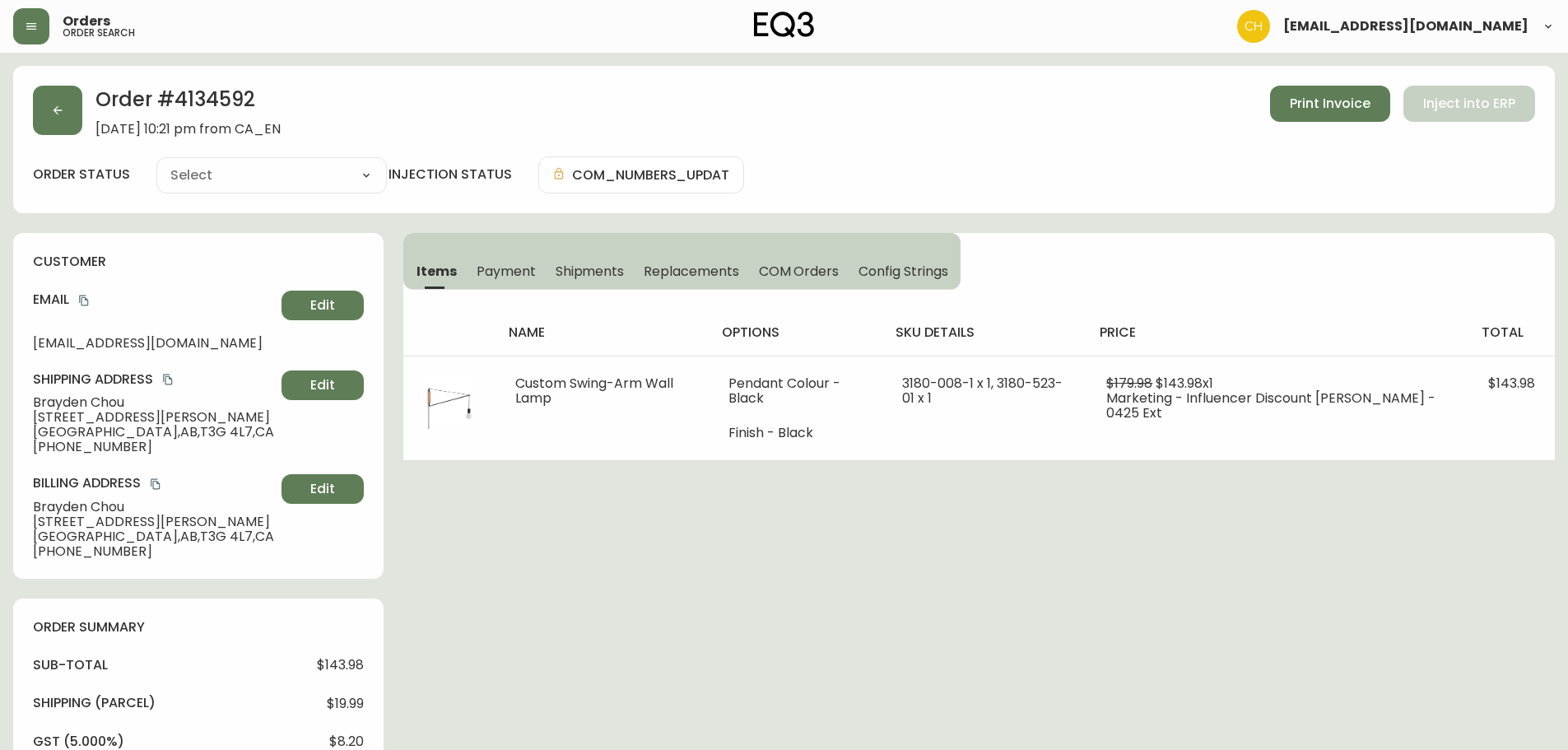
type input "Processing"
select select "PROCESSING"
click at [62, 103] on icon "button" at bounding box center [58, 110] width 13 height 13
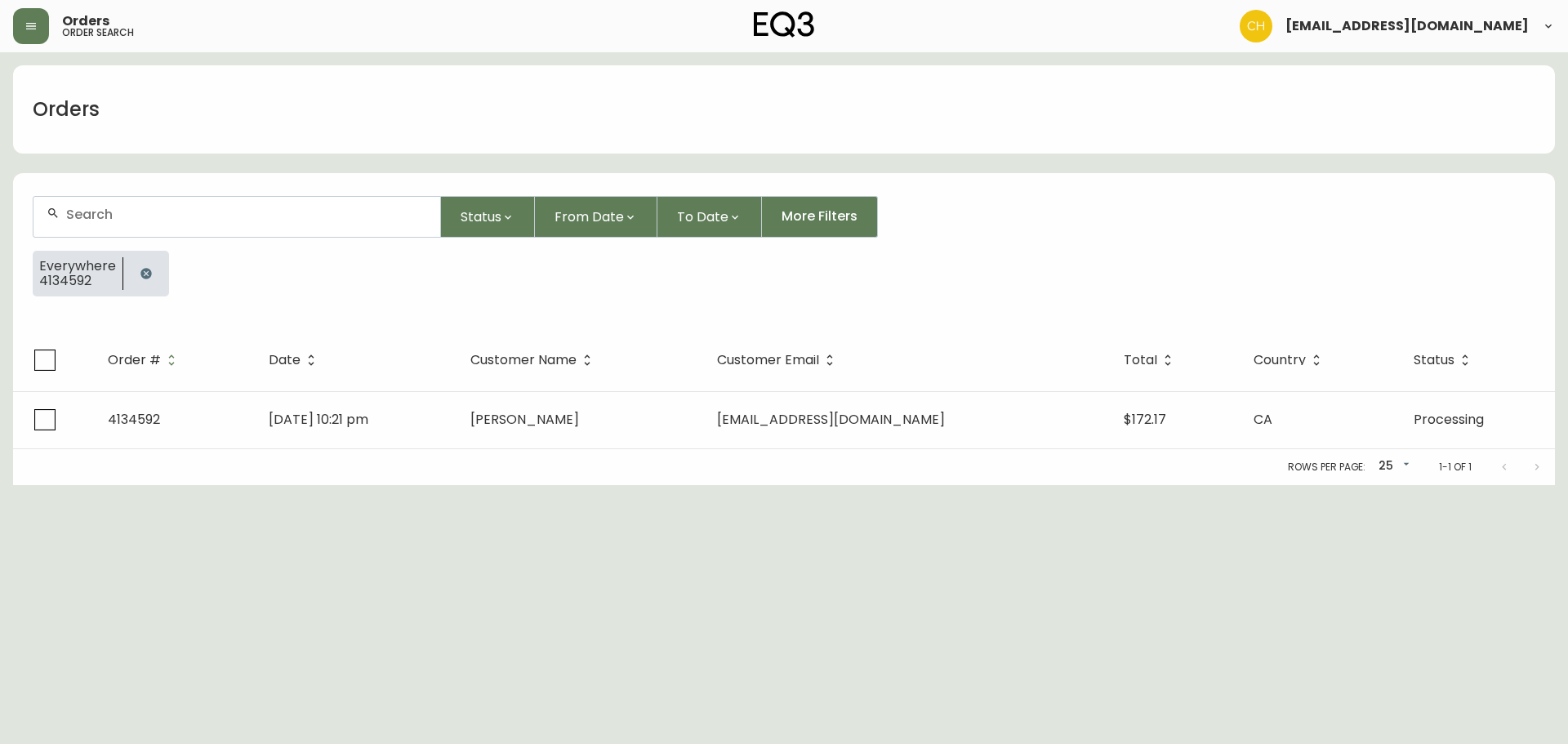
click at [119, 213] on input "text" at bounding box center [247, 214] width 361 height 16
type input "4134593"
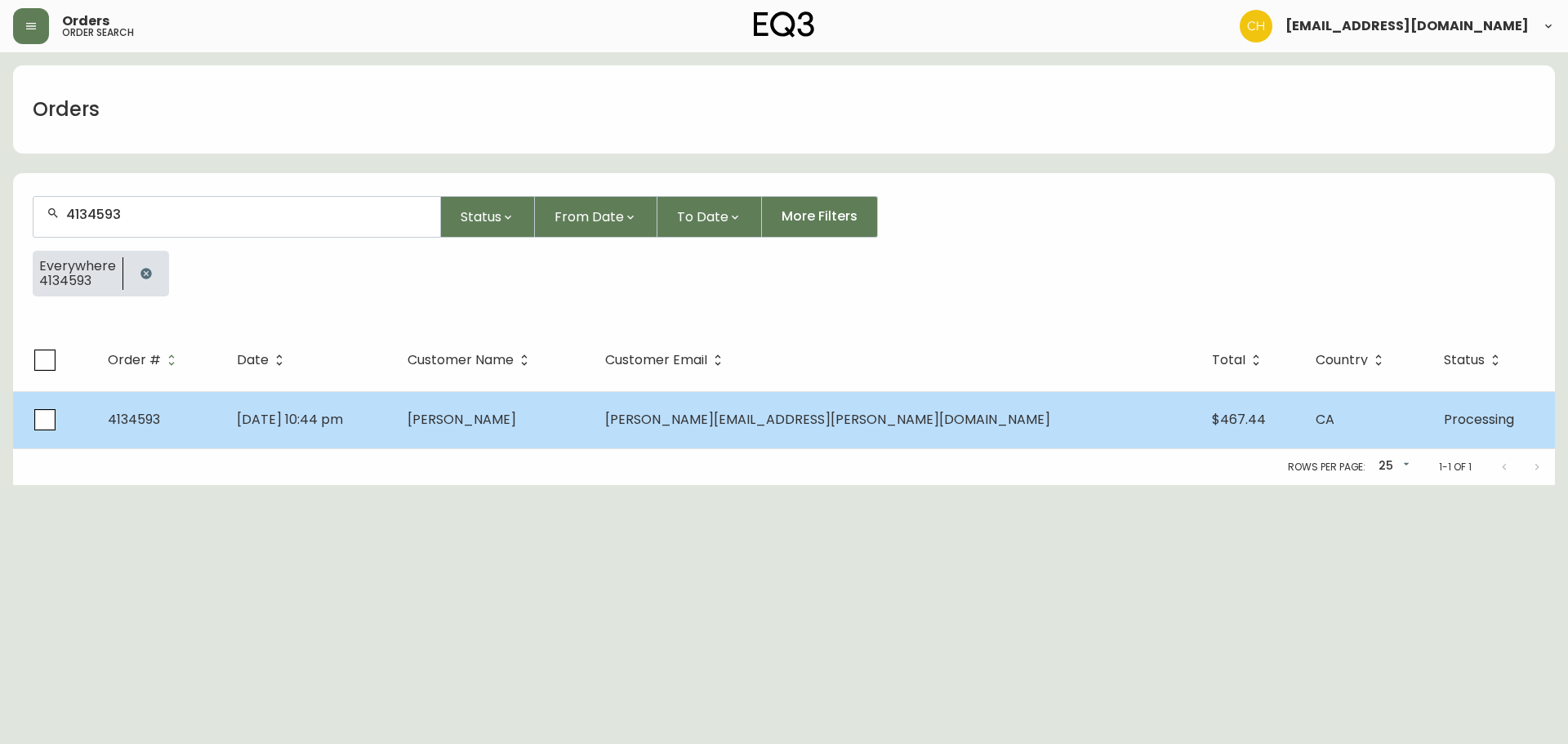
click at [516, 422] on span "[PERSON_NAME]" at bounding box center [462, 419] width 108 height 19
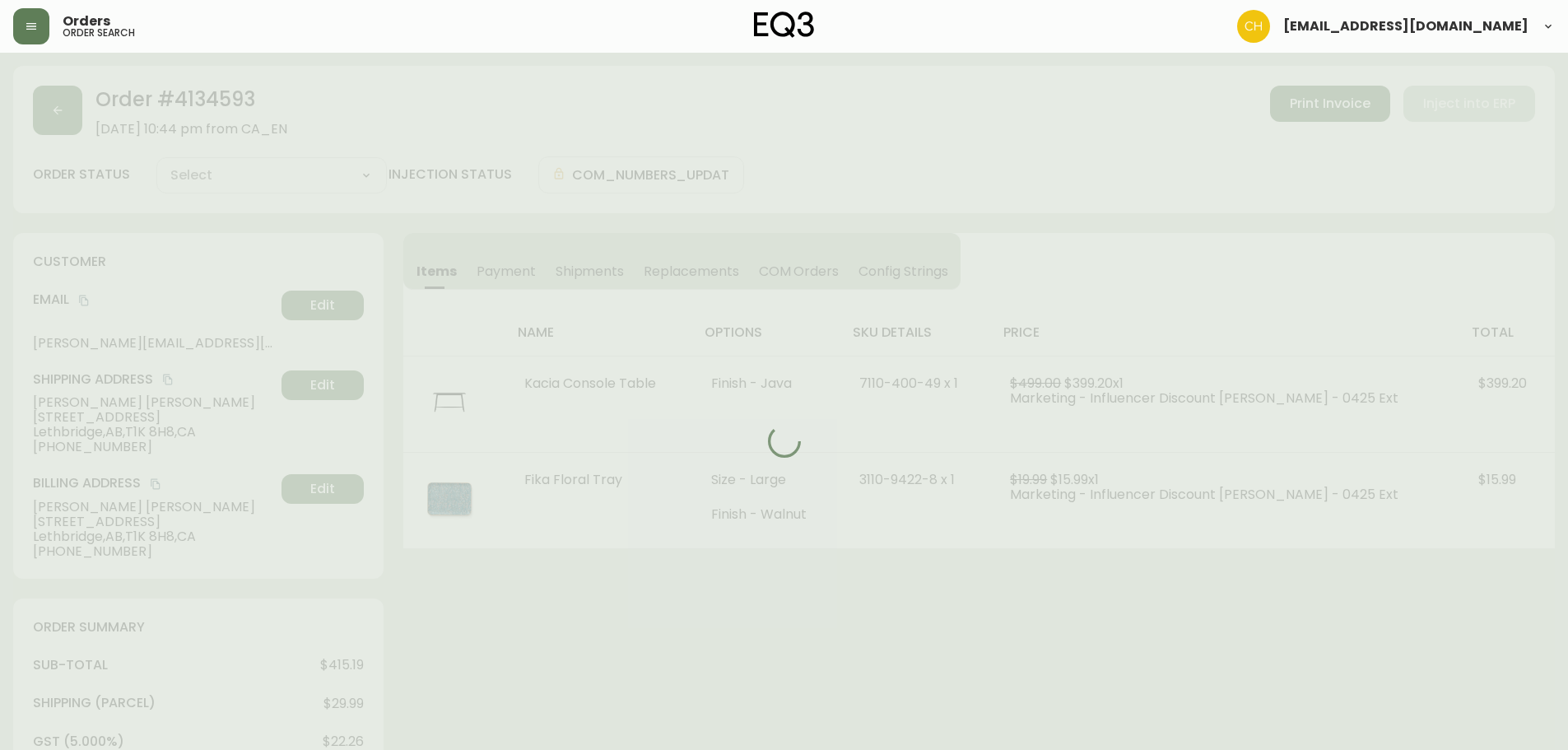
type input "Processing"
select select "PROCESSING"
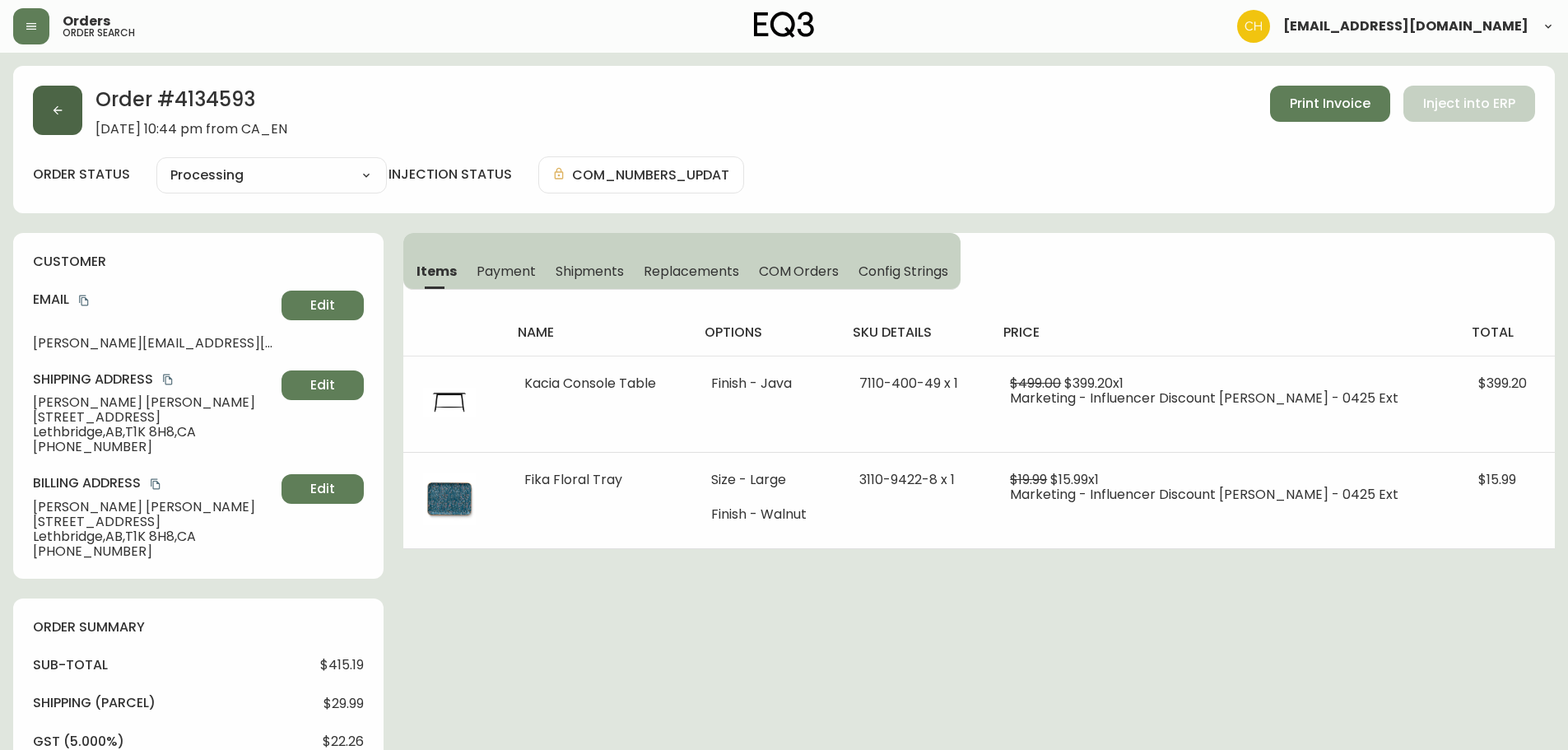
click at [62, 114] on icon "button" at bounding box center [58, 110] width 13 height 13
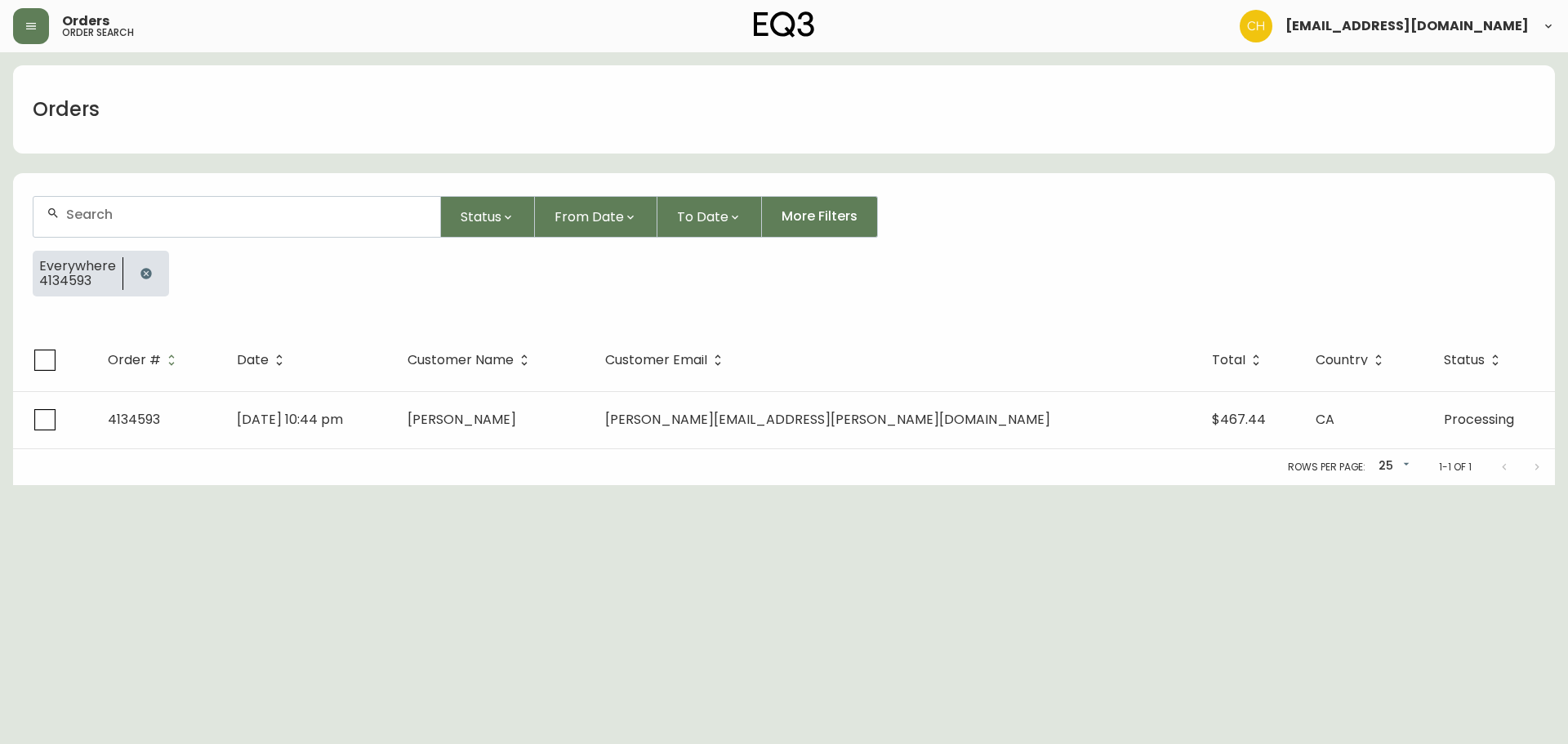
drag, startPoint x: 99, startPoint y: 206, endPoint x: 110, endPoint y: 195, distance: 15.6
click at [110, 196] on div at bounding box center [237, 217] width 409 height 42
type input "4134594"
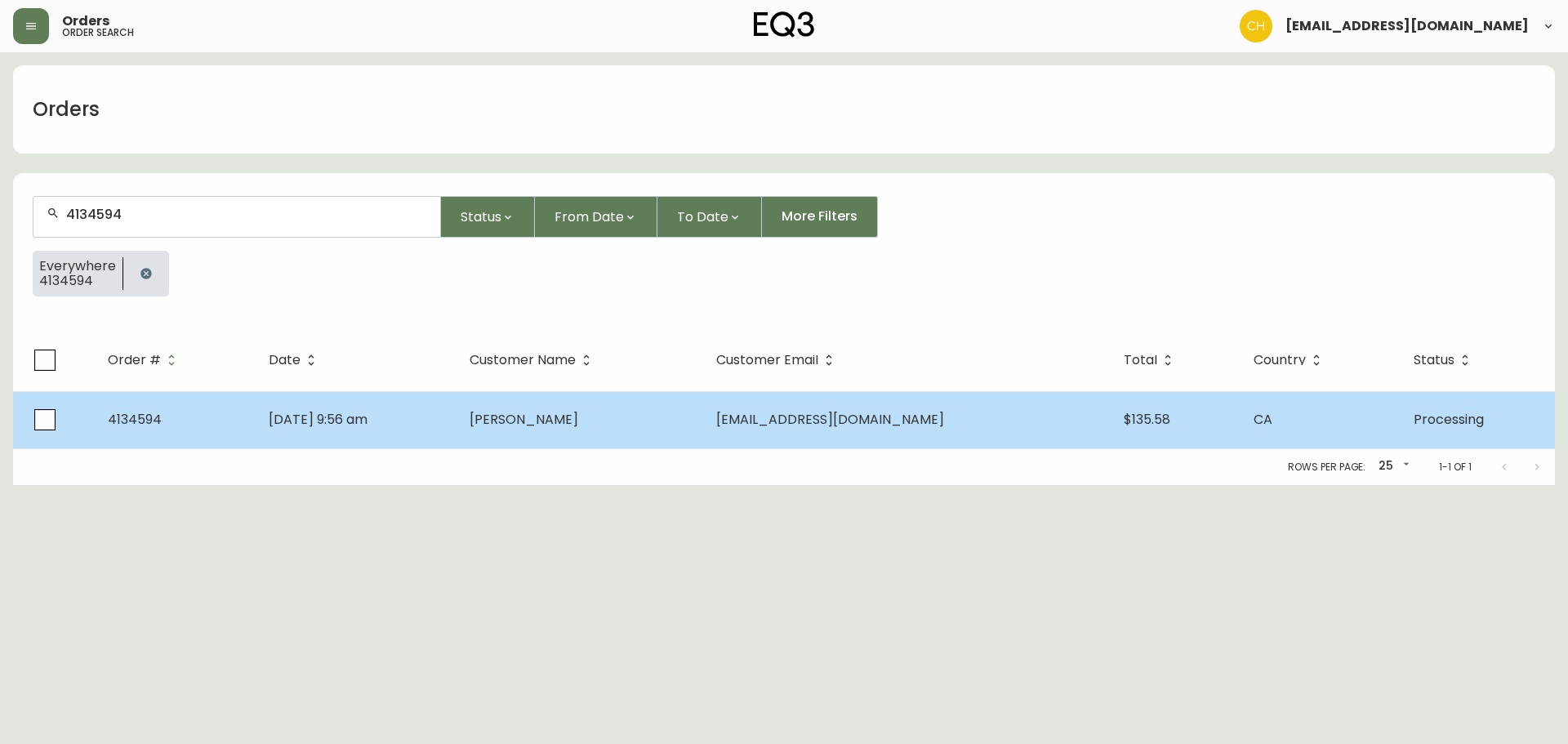
click at [536, 396] on td "[PERSON_NAME]" at bounding box center [579, 420] width 247 height 57
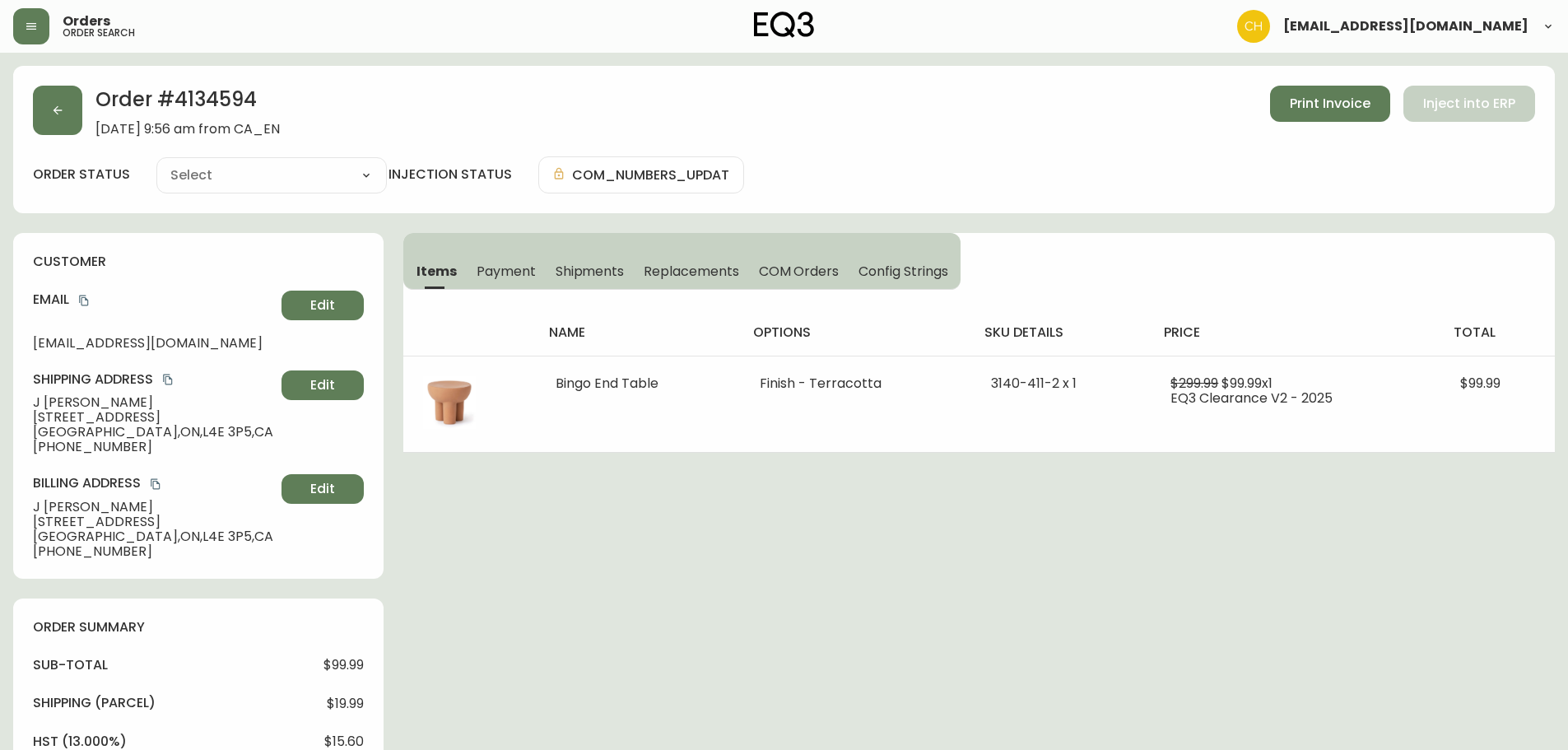
type input "Processing"
select select "PROCESSING"
click at [60, 131] on button "button" at bounding box center [58, 111] width 50 height 50
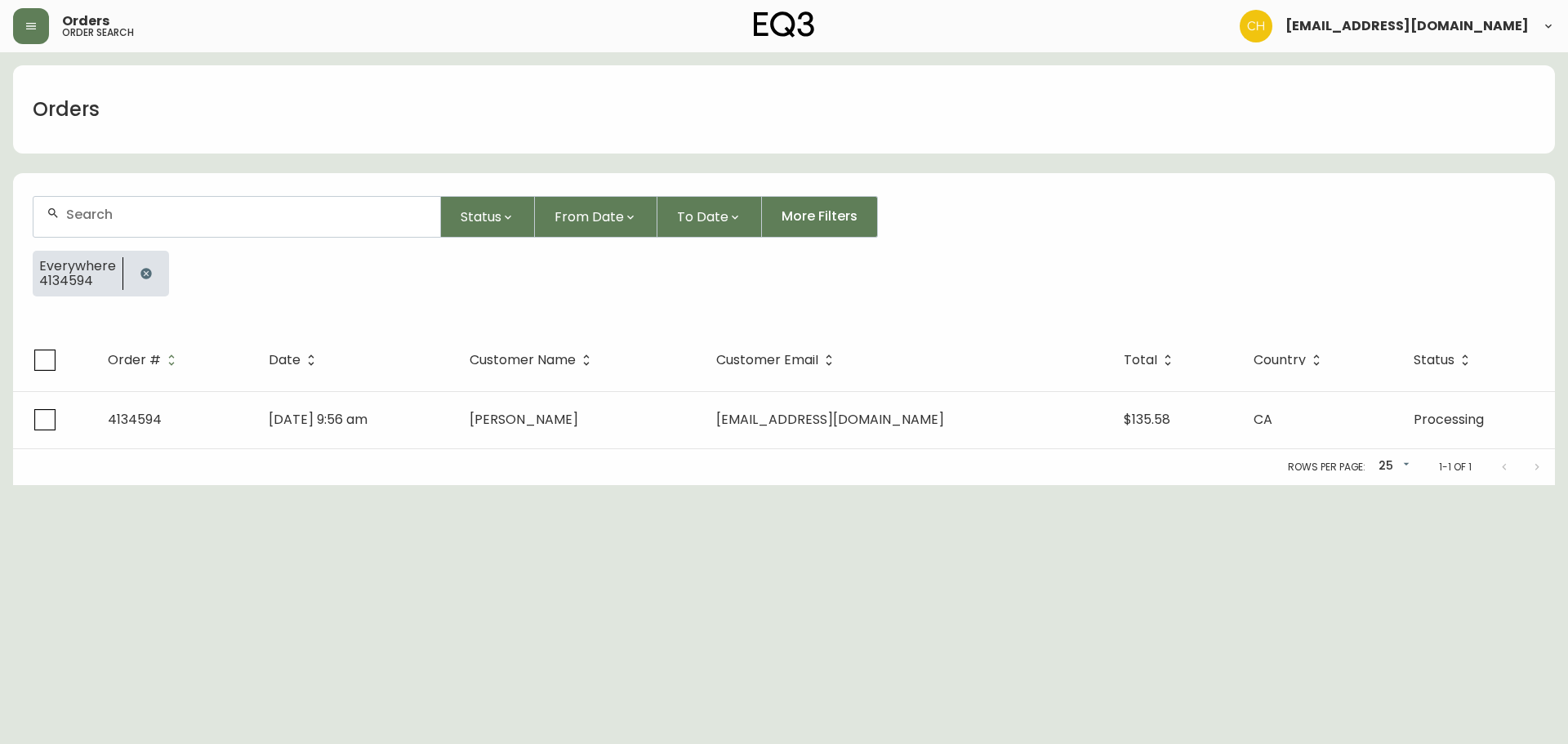
click at [95, 210] on input "text" at bounding box center [247, 214] width 361 height 16
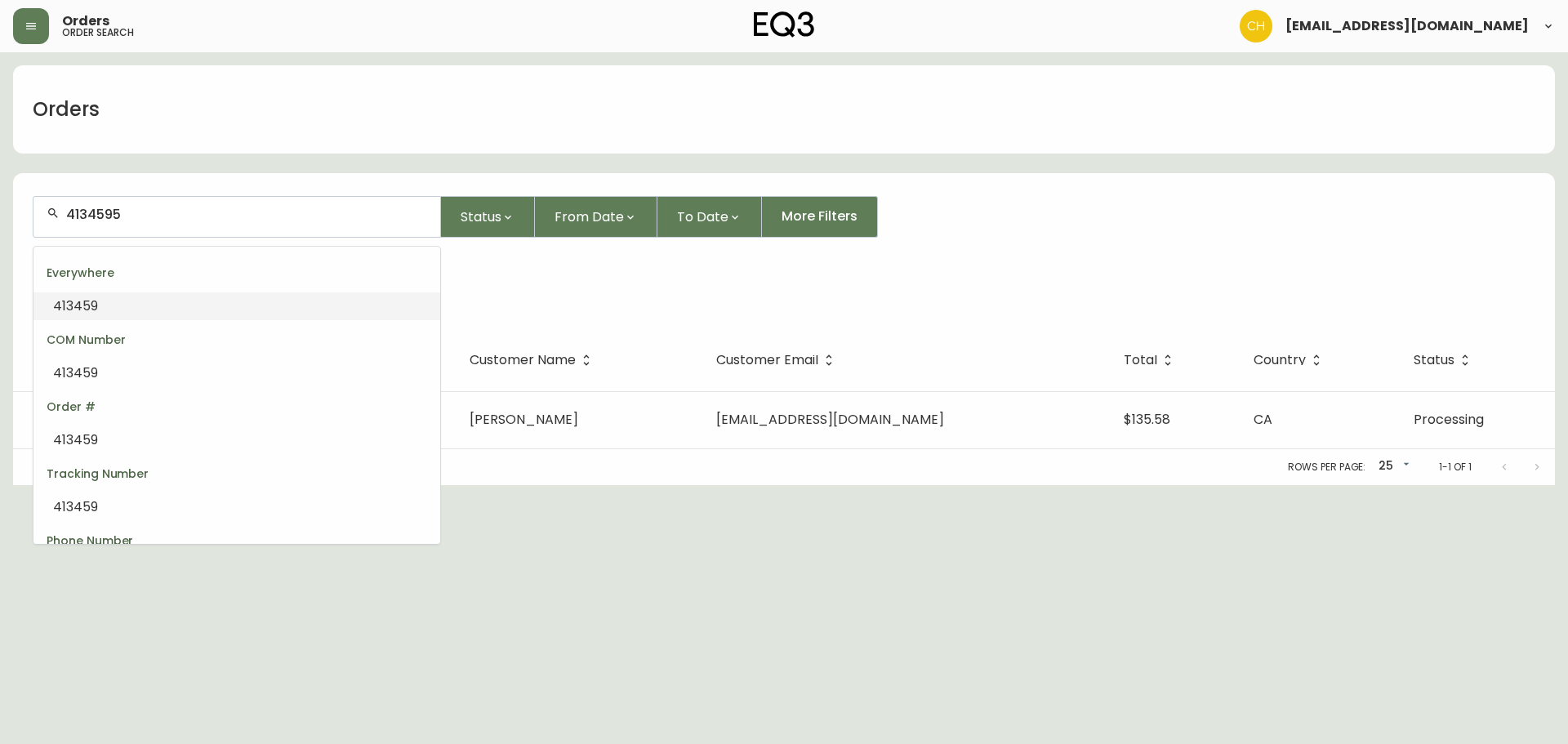
type input "4134595"
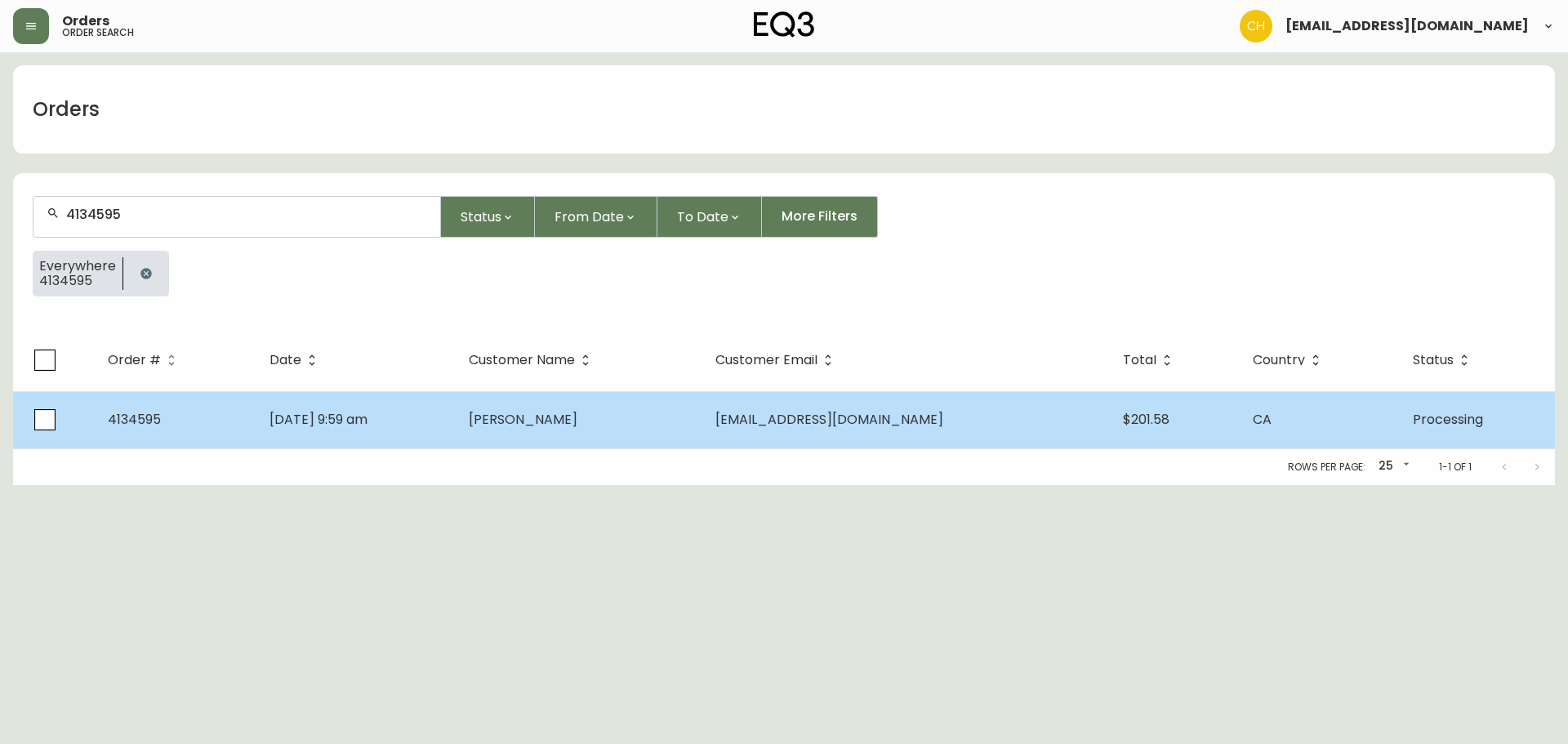
click at [547, 421] on span "[PERSON_NAME]" at bounding box center [523, 419] width 108 height 19
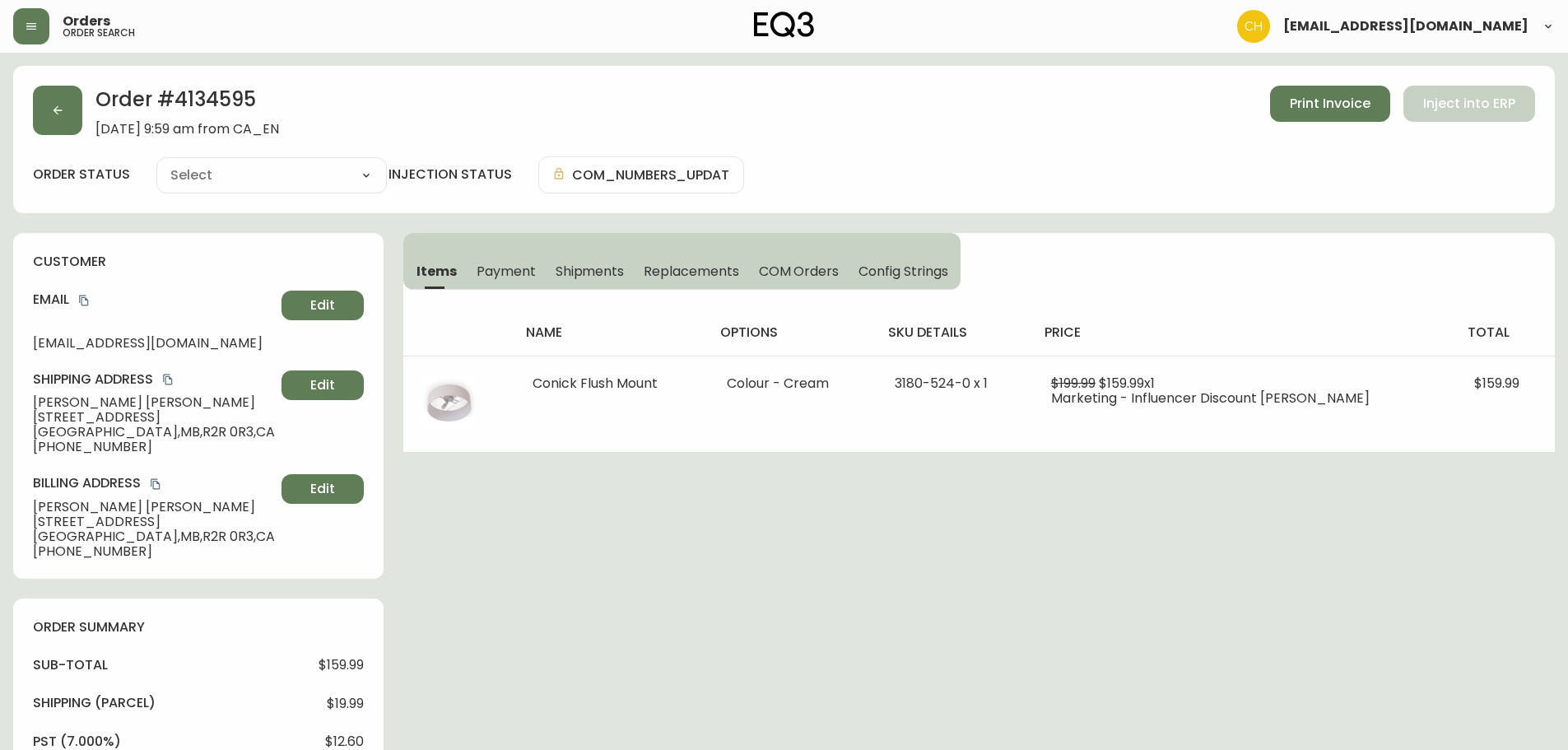
type input "Processing"
select select "PROCESSING"
click at [72, 120] on button "button" at bounding box center [58, 111] width 50 height 50
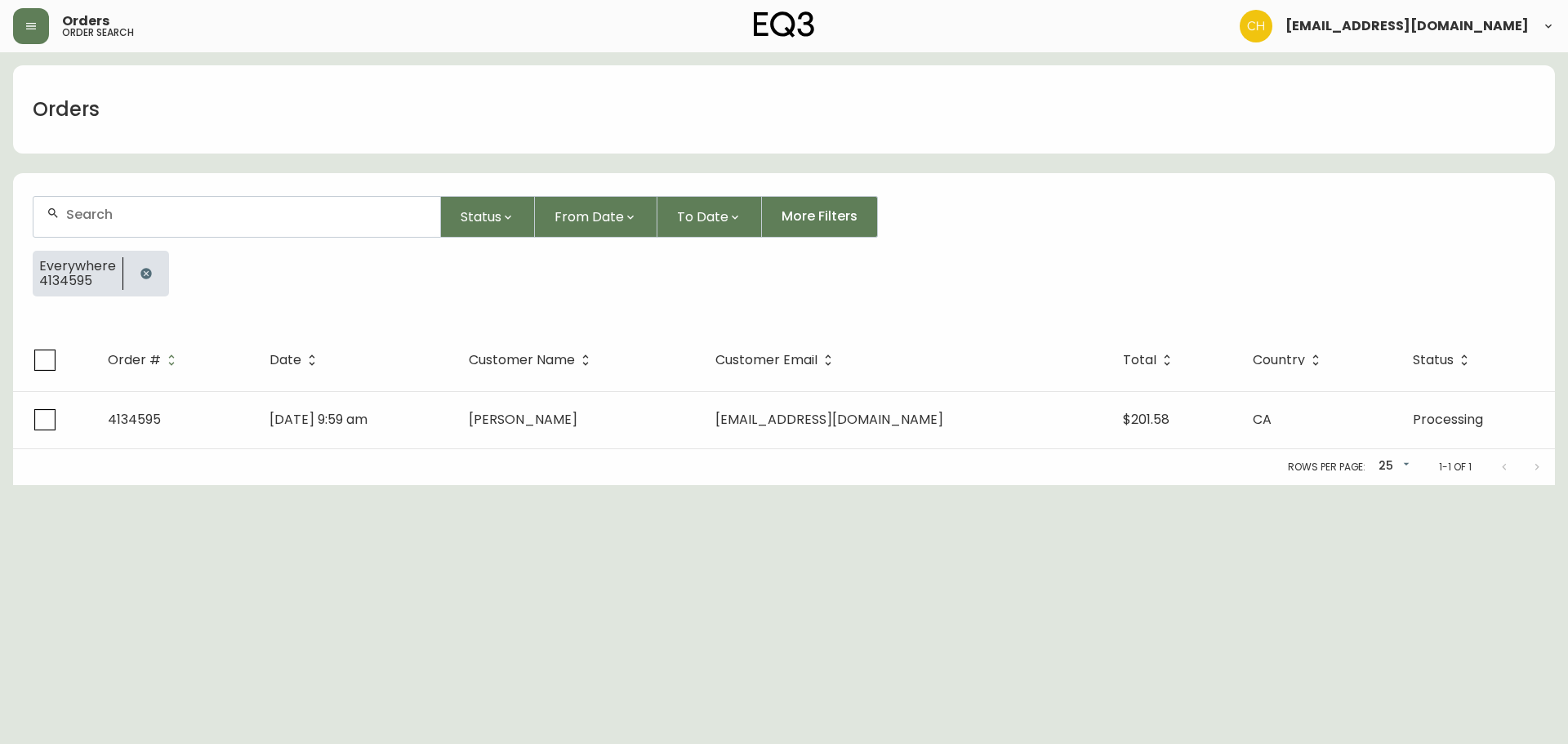
click at [114, 221] on input "text" at bounding box center [247, 214] width 361 height 16
type input "4134604"
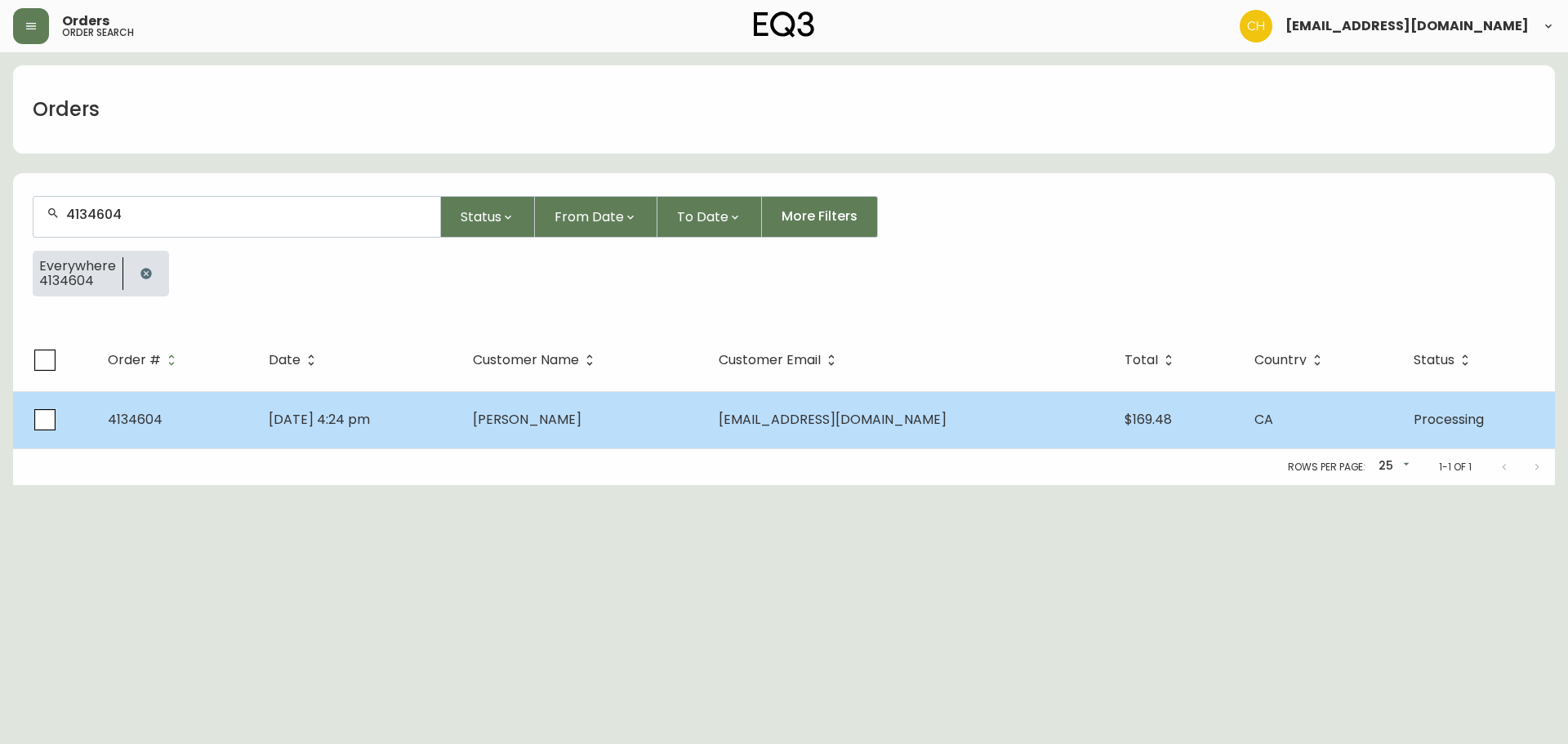
click at [563, 413] on span "[PERSON_NAME]" at bounding box center [527, 419] width 108 height 19
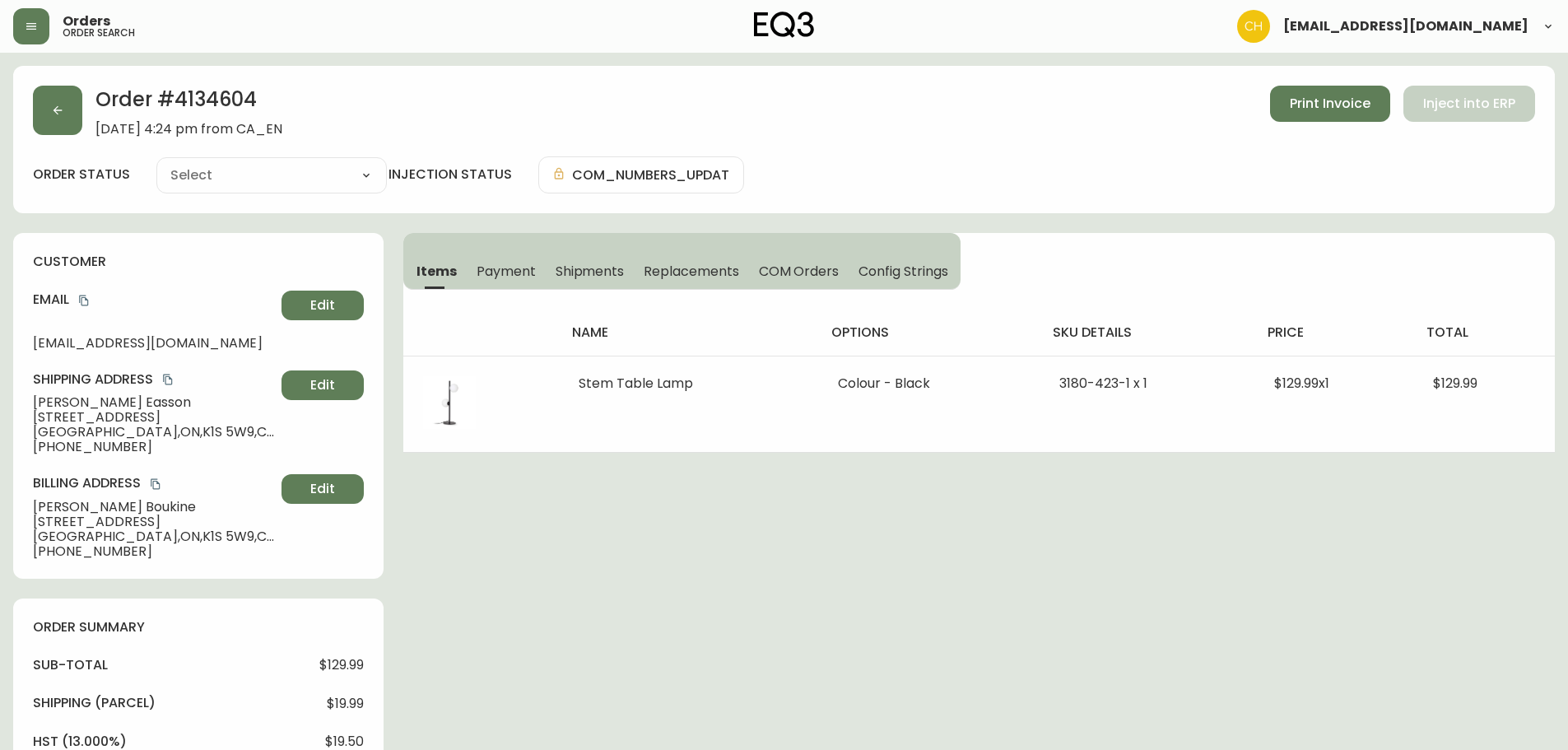
type input "Processing"
select select "PROCESSING"
click at [60, 117] on button "button" at bounding box center [58, 111] width 50 height 50
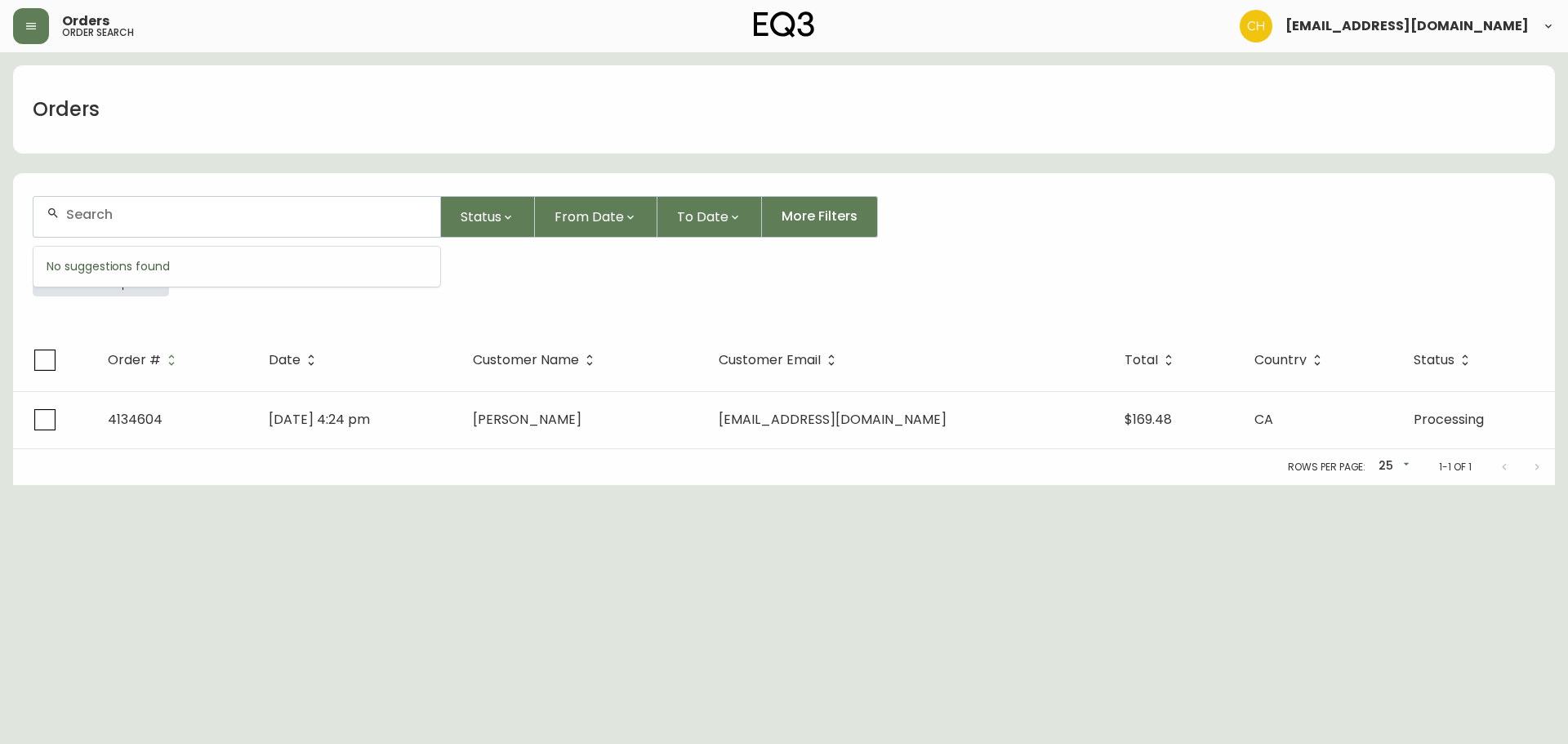
click at [84, 207] on input "text" at bounding box center [247, 214] width 361 height 16
type input "4134605"
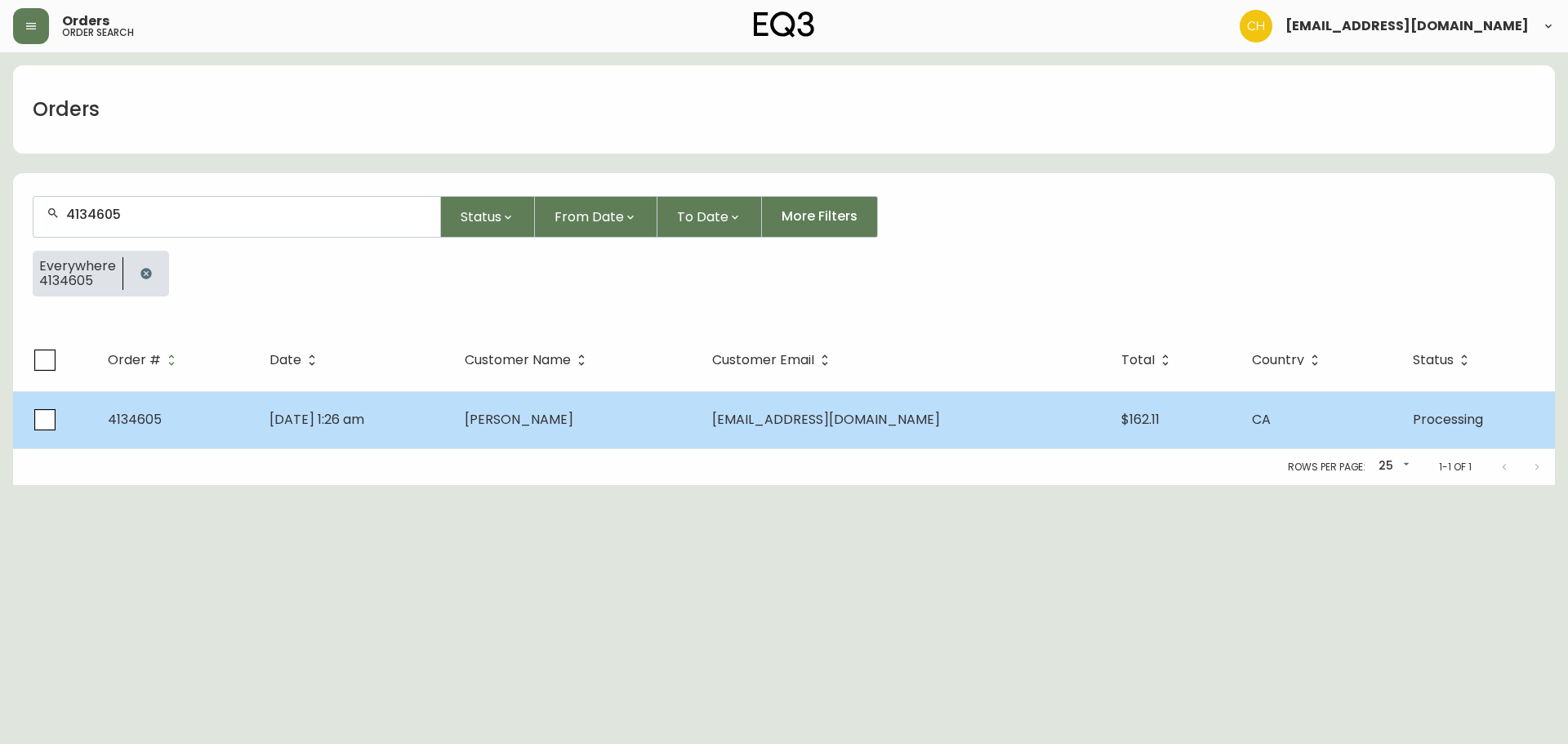
click at [451, 396] on td "[DATE] 1:26 am" at bounding box center [354, 420] width 195 height 57
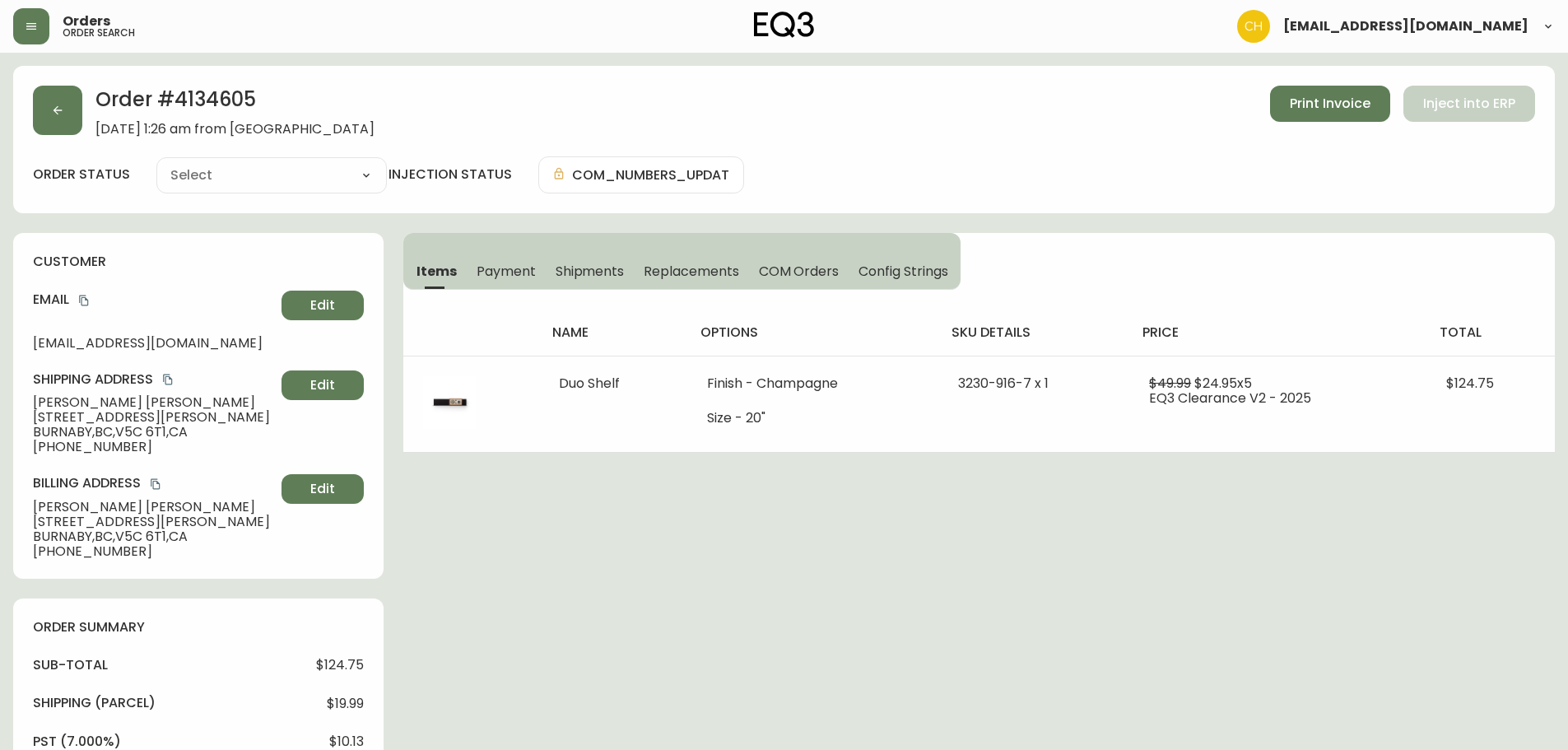
type input "Processing"
select select "PROCESSING"
click at [56, 108] on icon "button" at bounding box center [58, 110] width 9 height 9
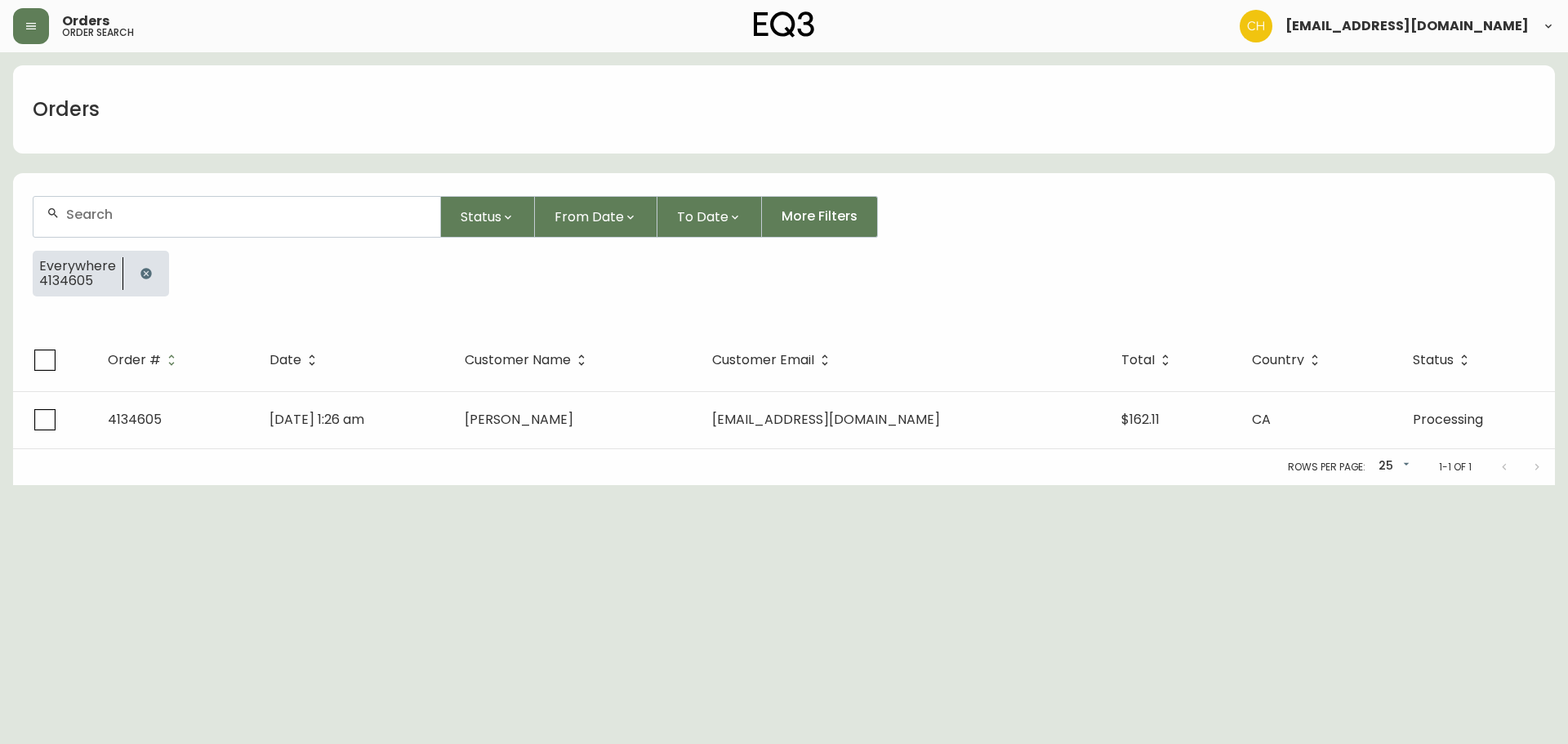
drag, startPoint x: 78, startPoint y: 219, endPoint x: 90, endPoint y: 210, distance: 15.0
click at [87, 212] on input "text" at bounding box center [247, 214] width 361 height 16
type input "4134571"
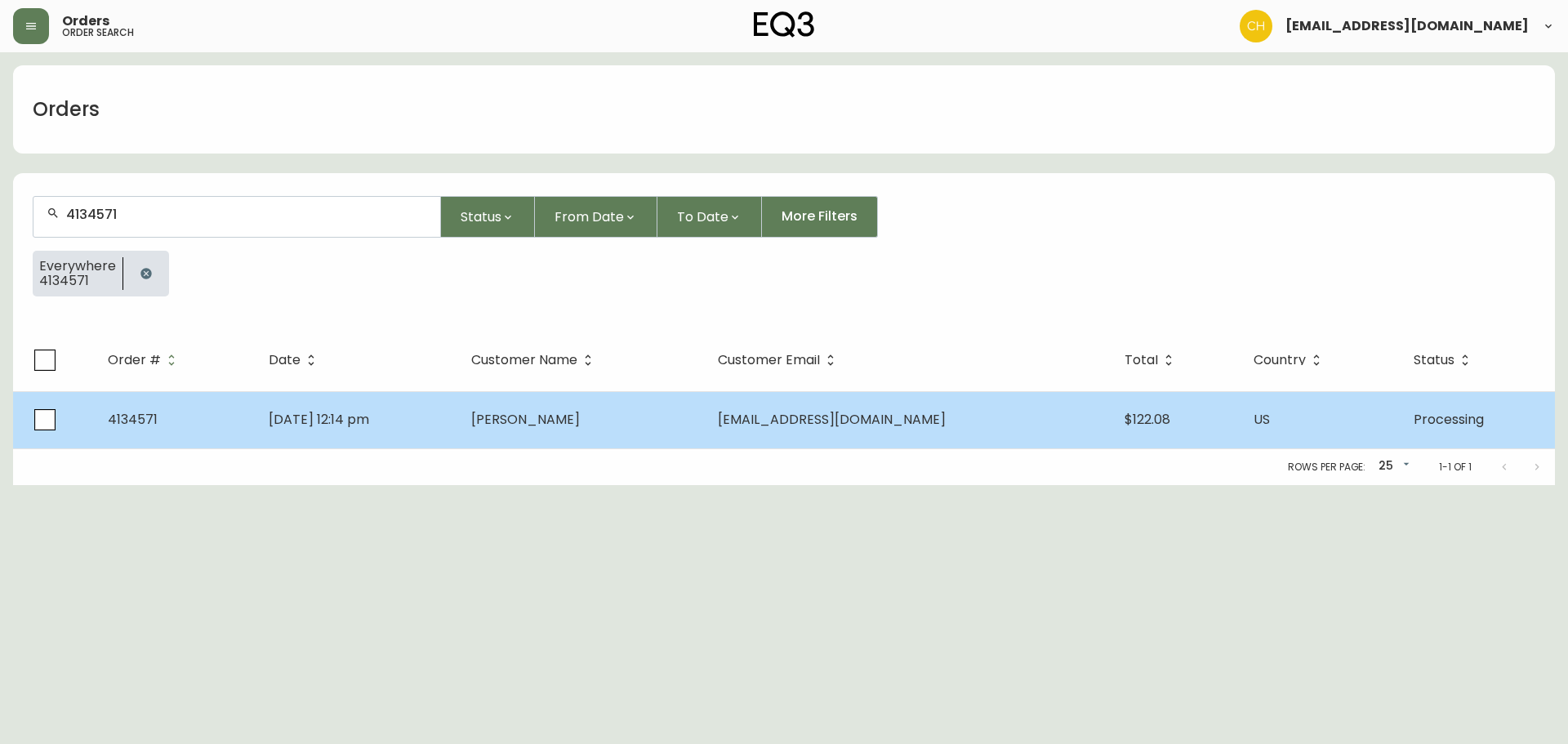
click at [458, 413] on td "[DATE] 12:14 pm" at bounding box center [357, 420] width 203 height 57
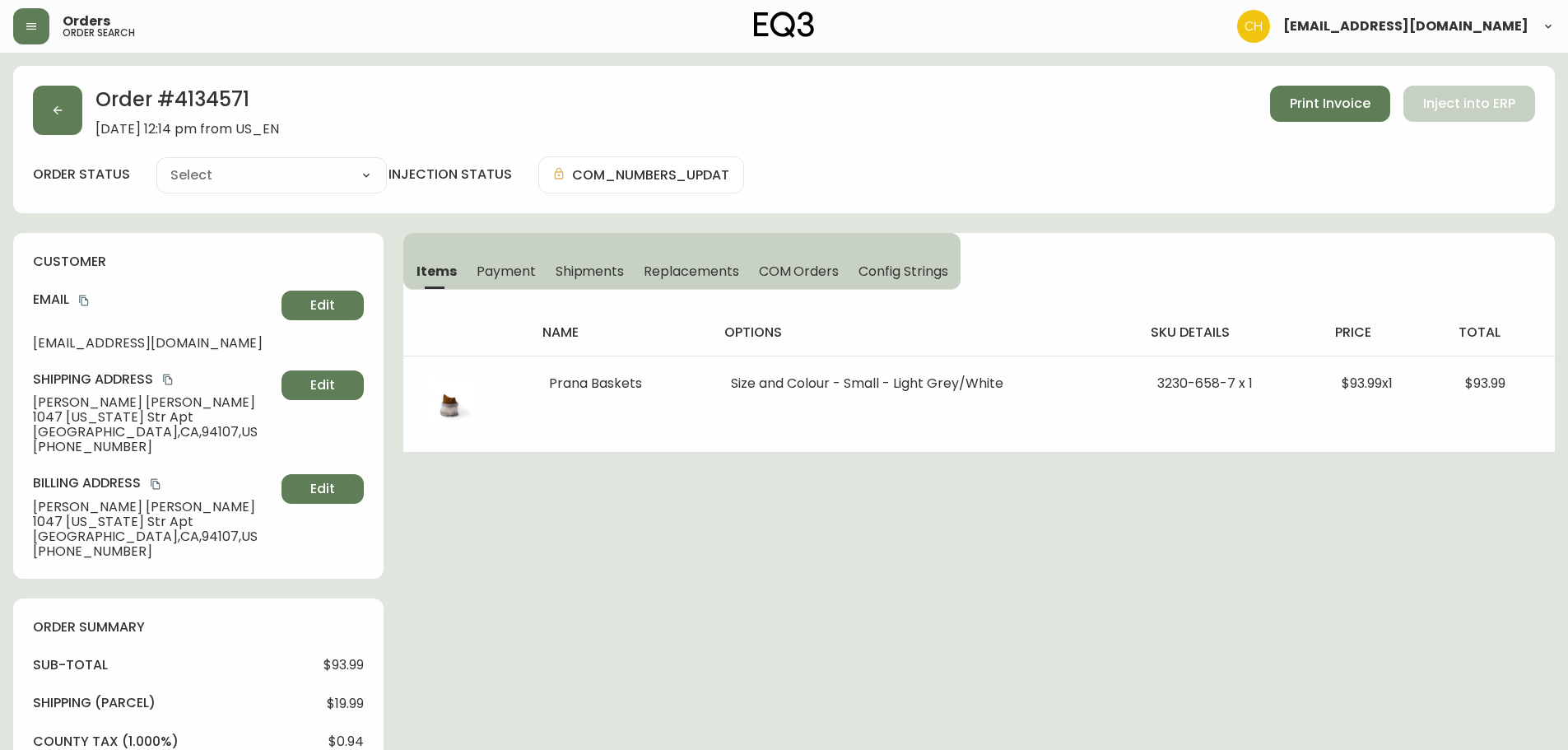
type input "Processing"
select select "PROCESSING"
click at [55, 116] on icon "button" at bounding box center [58, 110] width 13 height 13
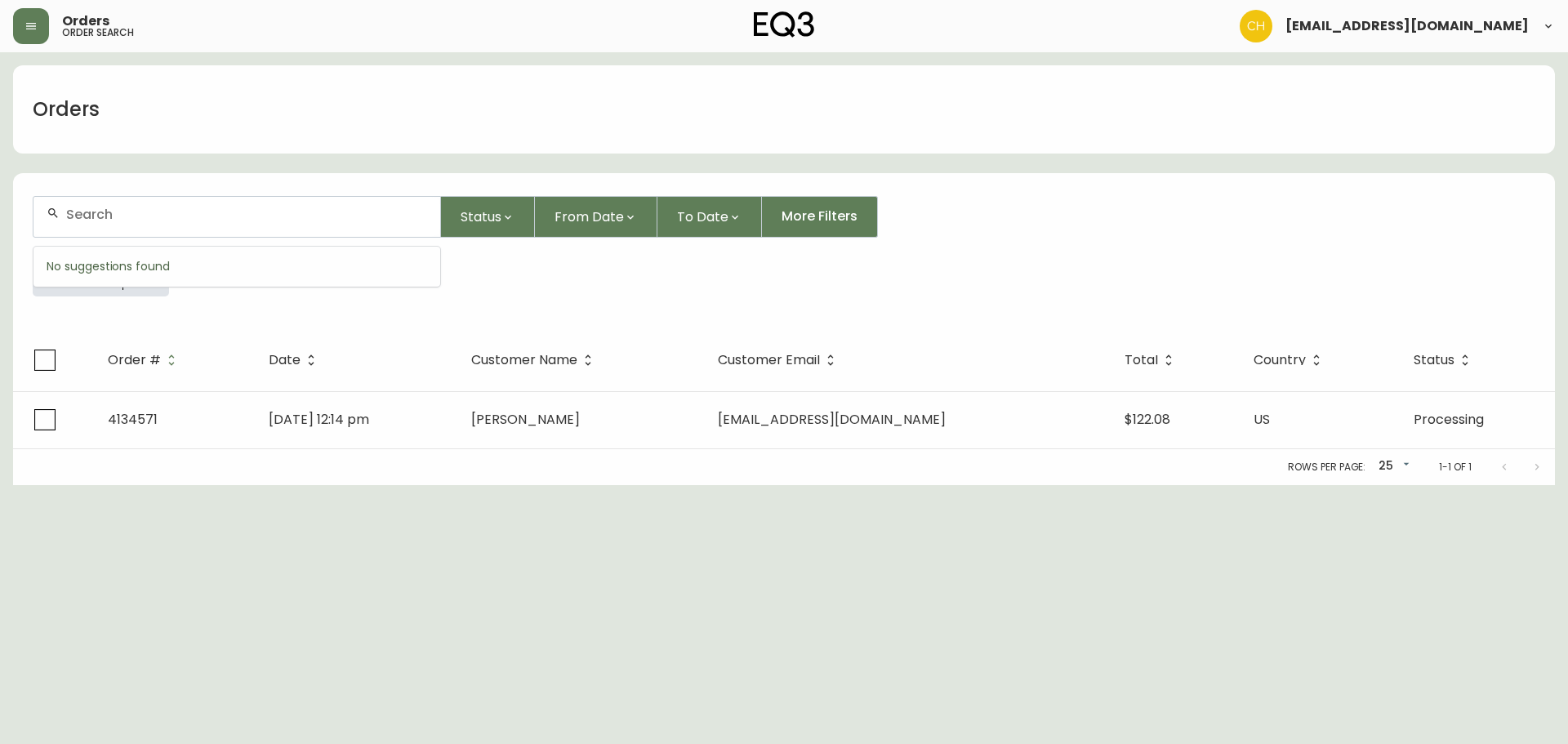
drag, startPoint x: 97, startPoint y: 221, endPoint x: 102, endPoint y: 204, distance: 17.7
click at [97, 221] on input "text" at bounding box center [247, 214] width 361 height 16
type input "4134581"
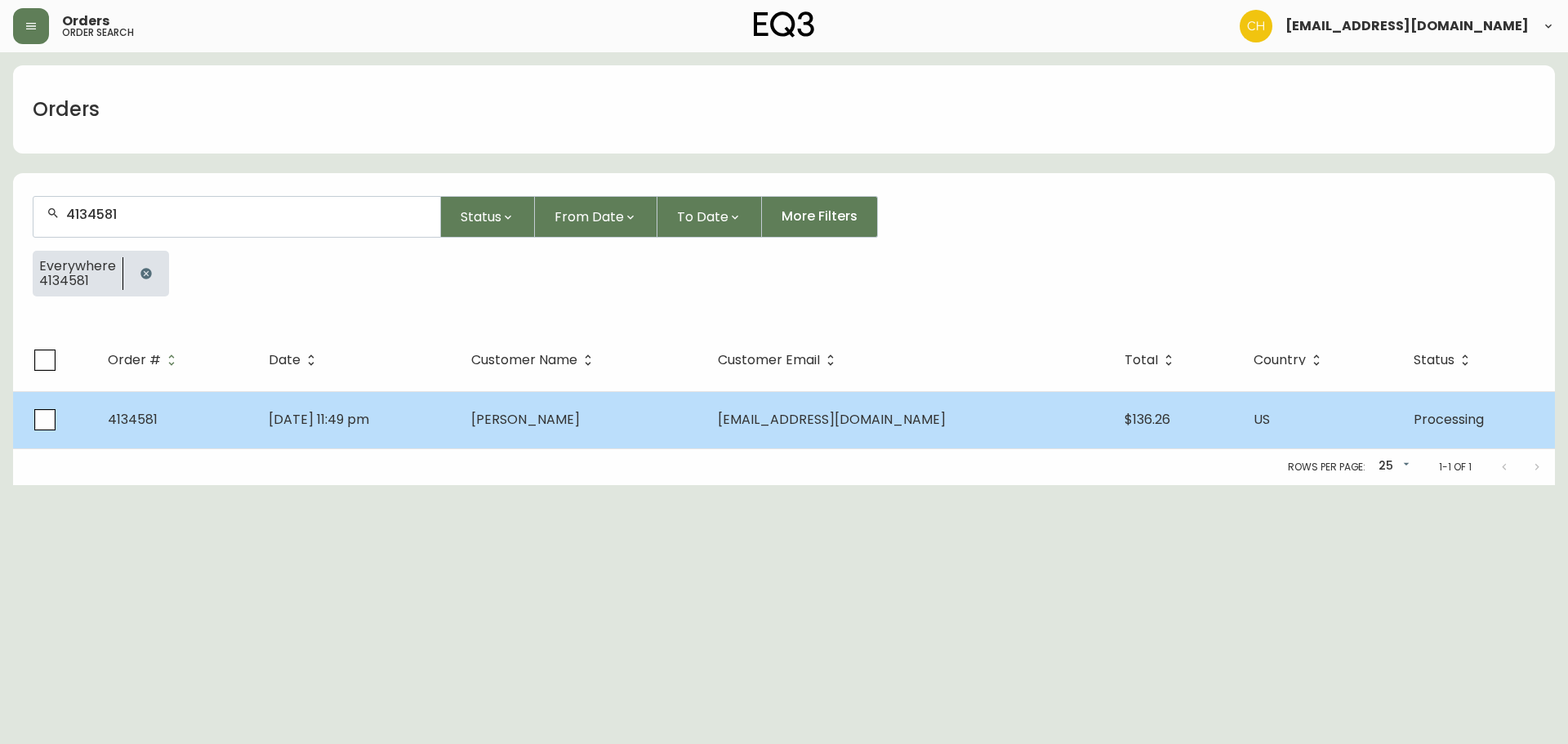
drag, startPoint x: 606, startPoint y: 437, endPoint x: 604, endPoint y: 428, distance: 9.2
click at [604, 428] on td "[PERSON_NAME]" at bounding box center [581, 420] width 246 height 57
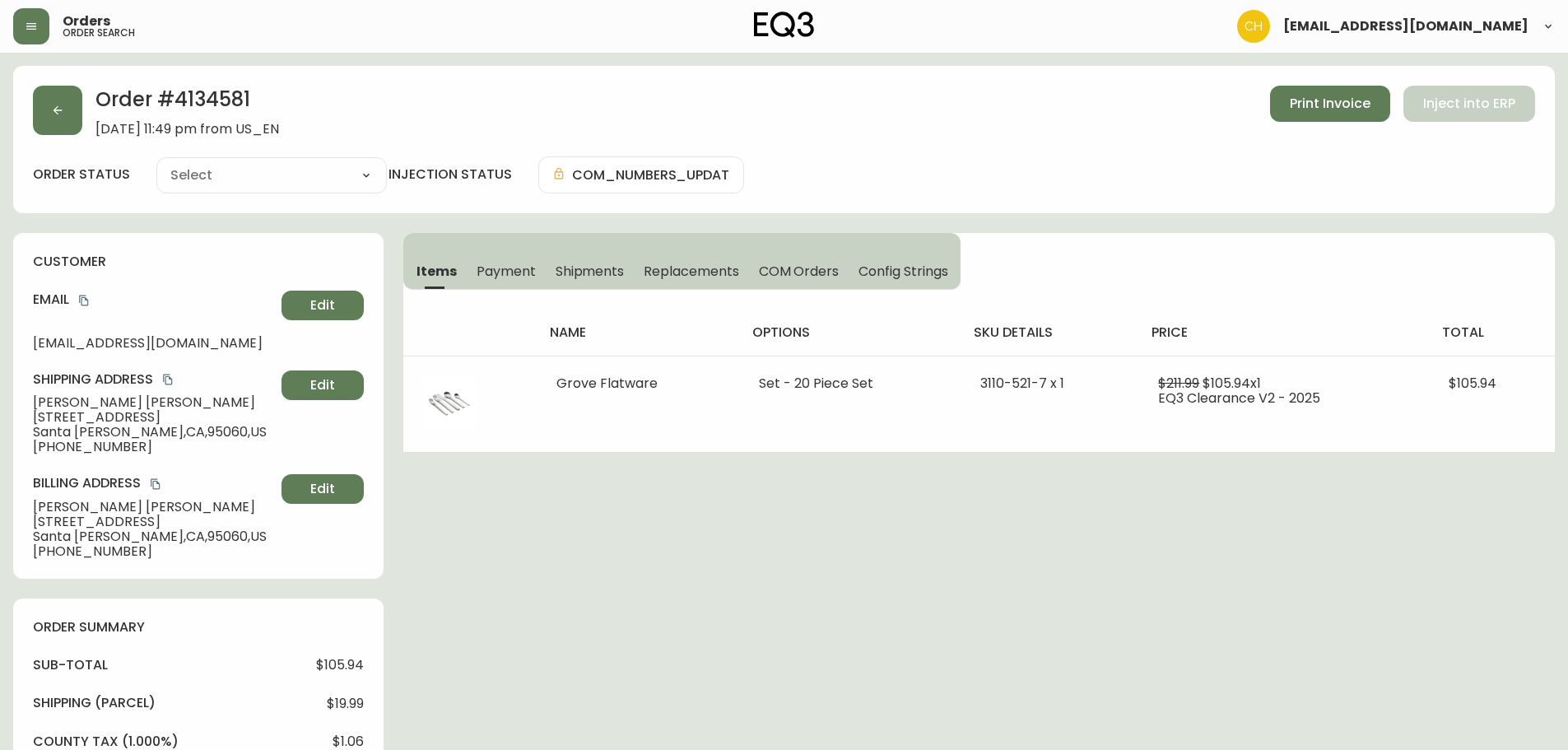
type input "Processing"
select select "PROCESSING"
click at [65, 116] on button "button" at bounding box center [58, 111] width 50 height 50
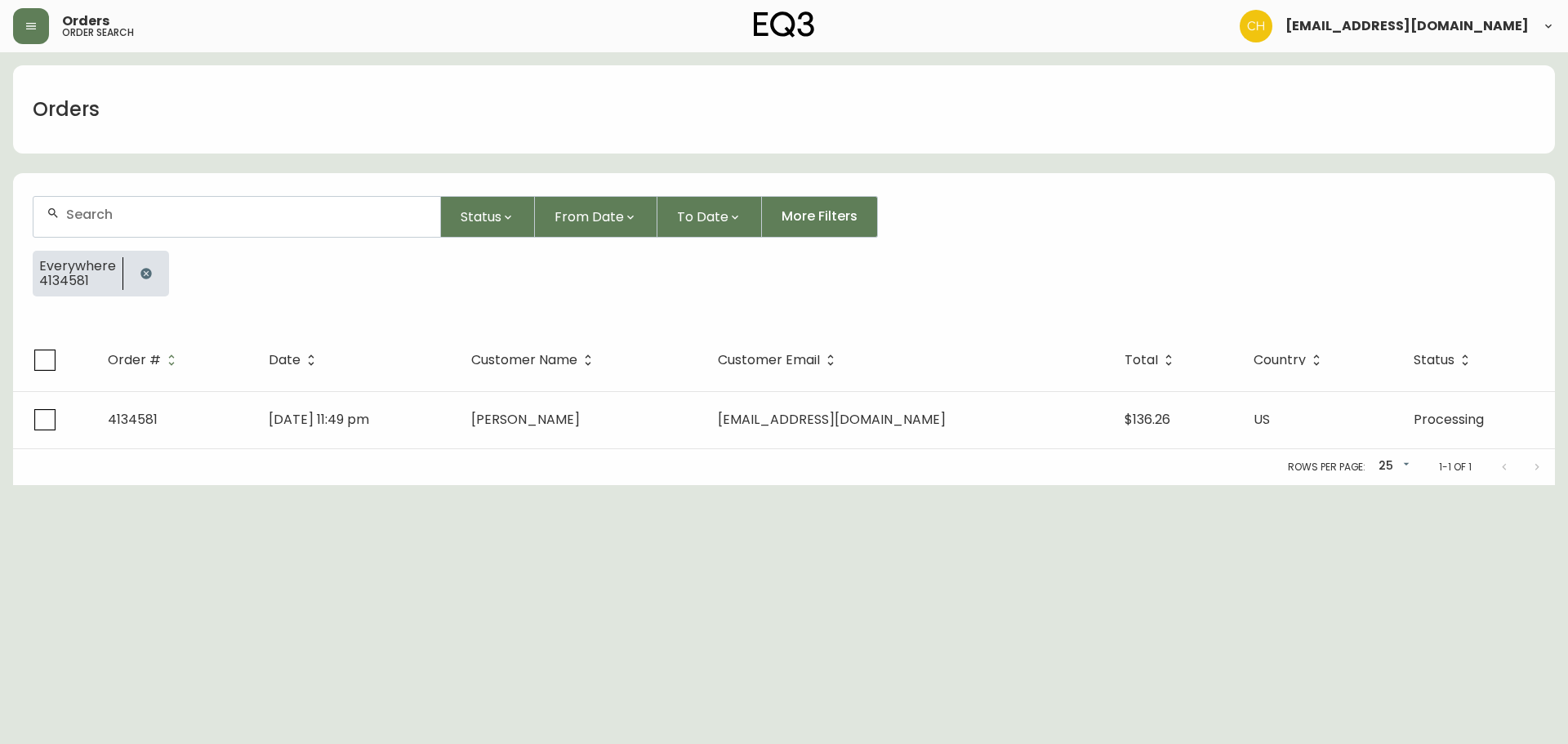
click at [94, 208] on input "text" at bounding box center [247, 214] width 361 height 16
type input "4134585"
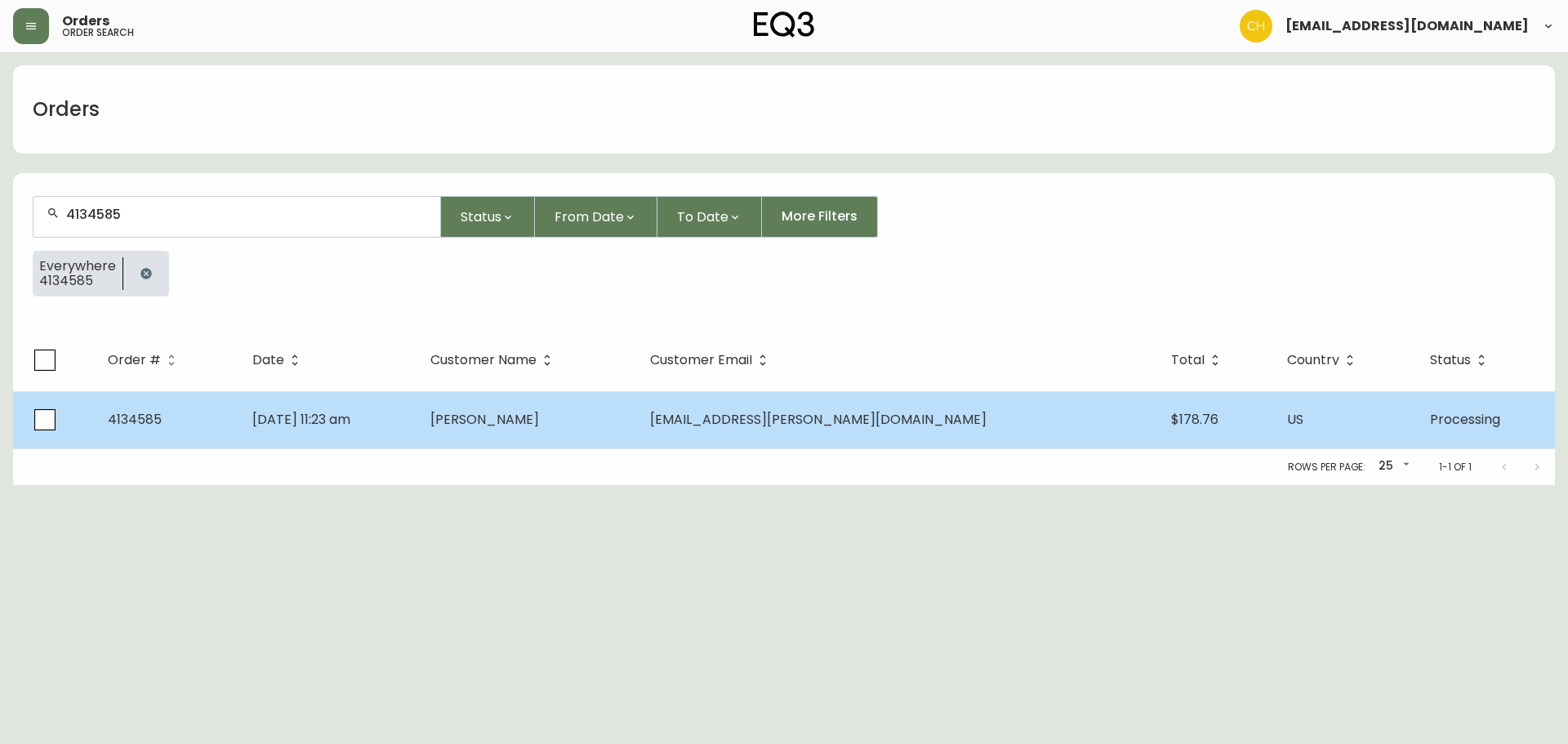
click at [539, 414] on span "[PERSON_NAME]" at bounding box center [485, 419] width 108 height 19
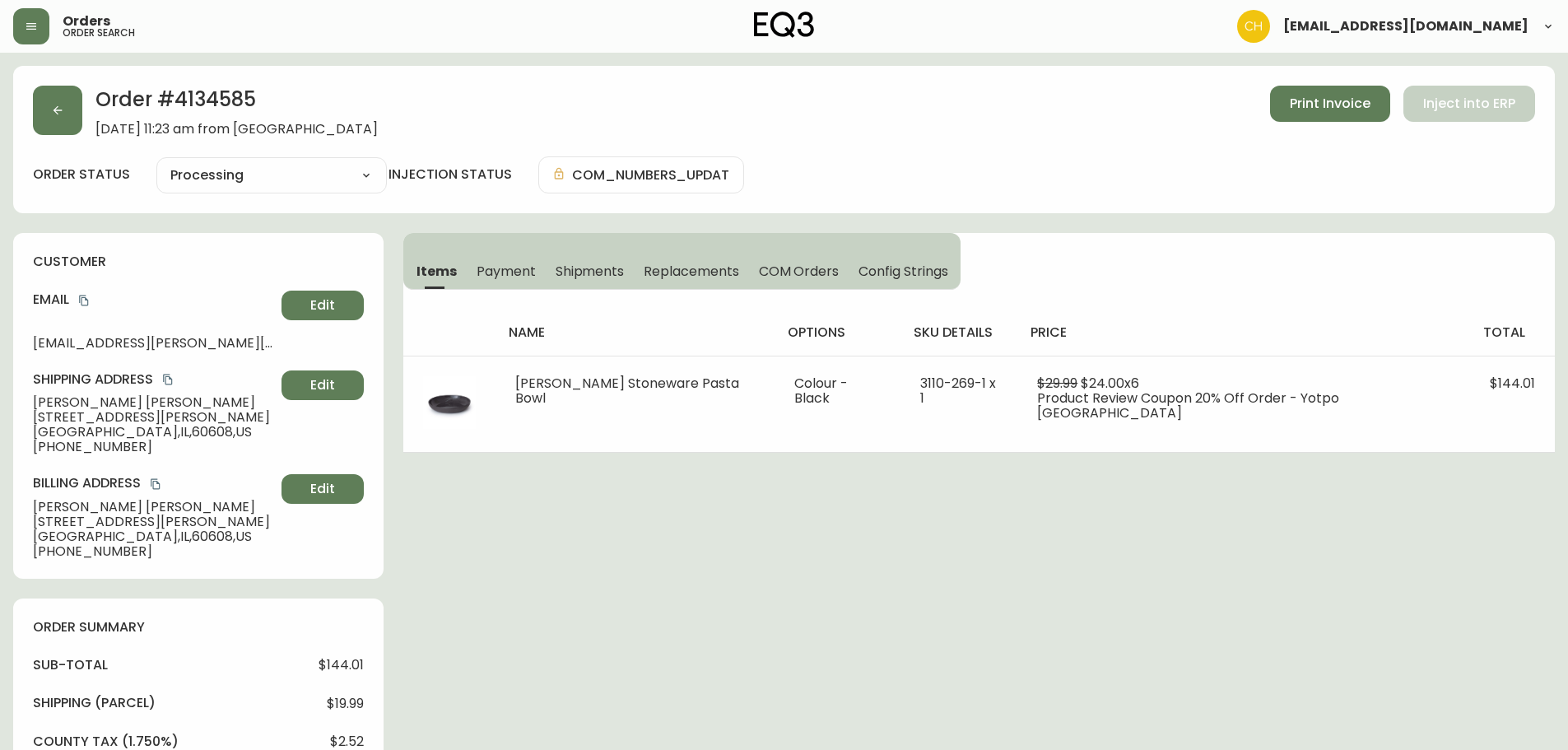
type input "Processing"
select select "PROCESSING"
click at [61, 109] on icon "button" at bounding box center [58, 110] width 13 height 13
